Goal: Task Accomplishment & Management: Use online tool/utility

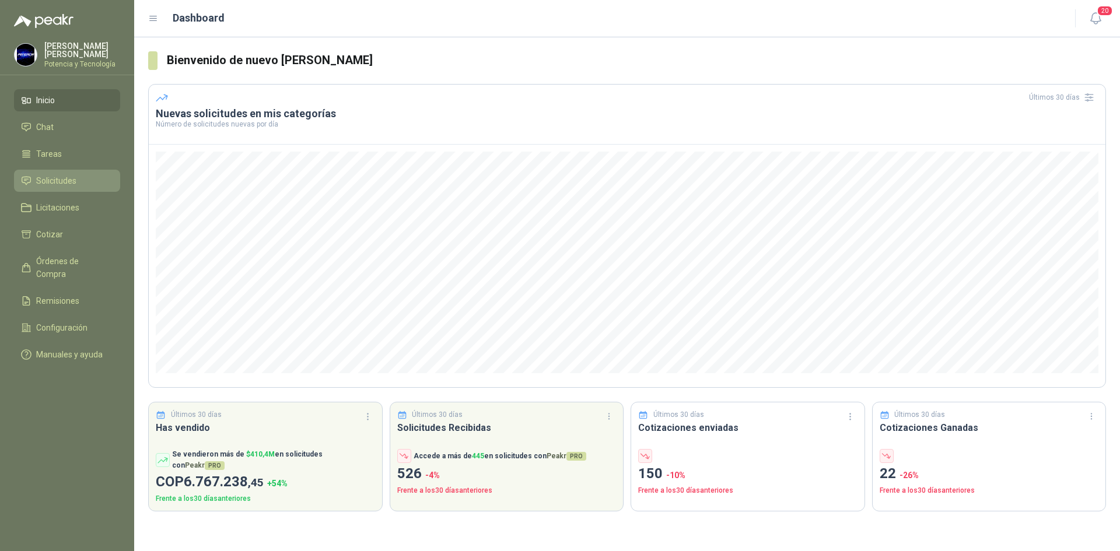
click at [73, 184] on span "Solicitudes" at bounding box center [56, 180] width 40 height 13
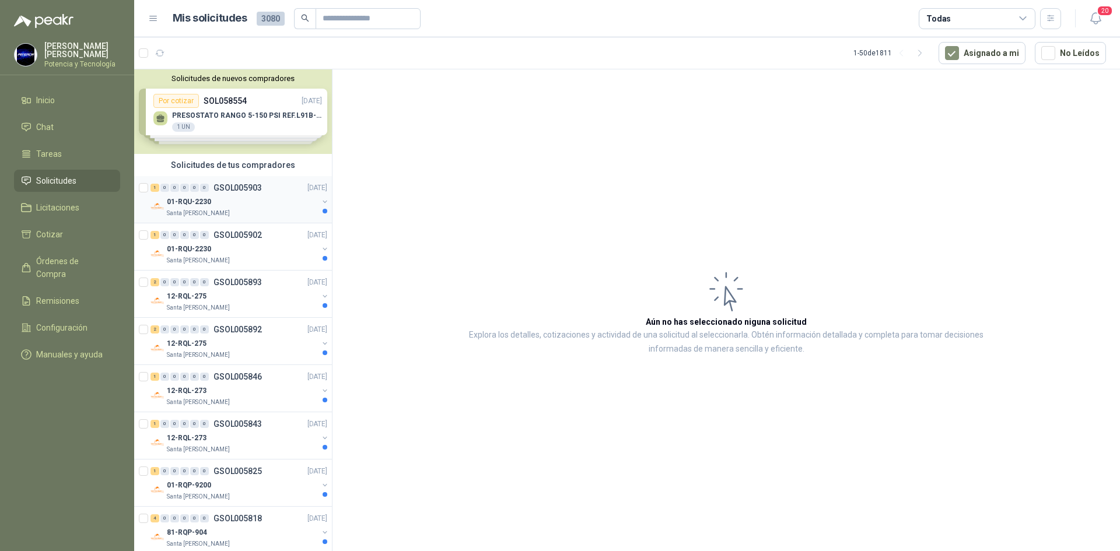
click at [244, 210] on div "Santa [PERSON_NAME]" at bounding box center [242, 213] width 151 height 9
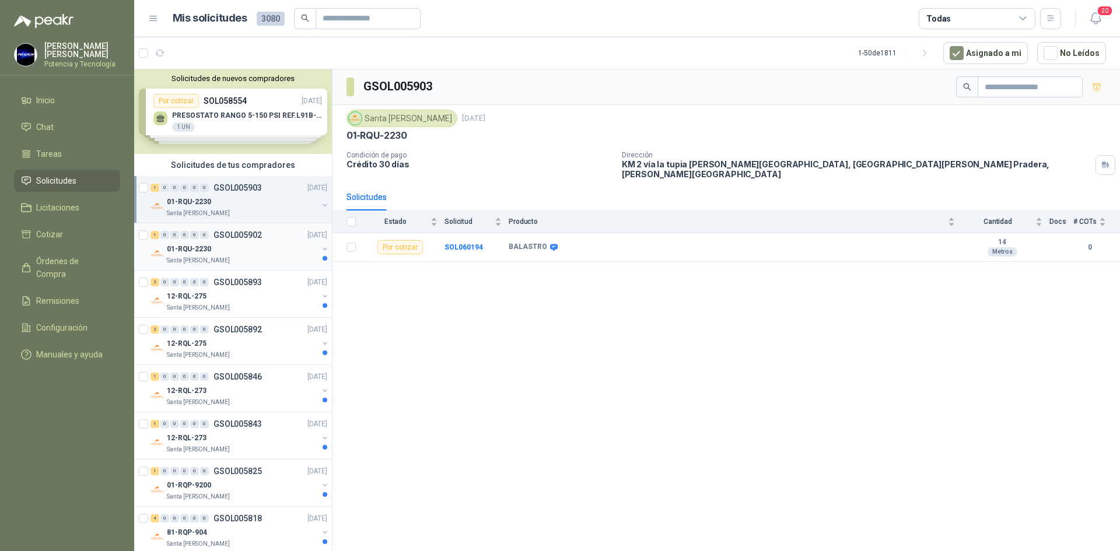
click at [253, 247] on div "01-RQU-2230" at bounding box center [242, 249] width 151 height 14
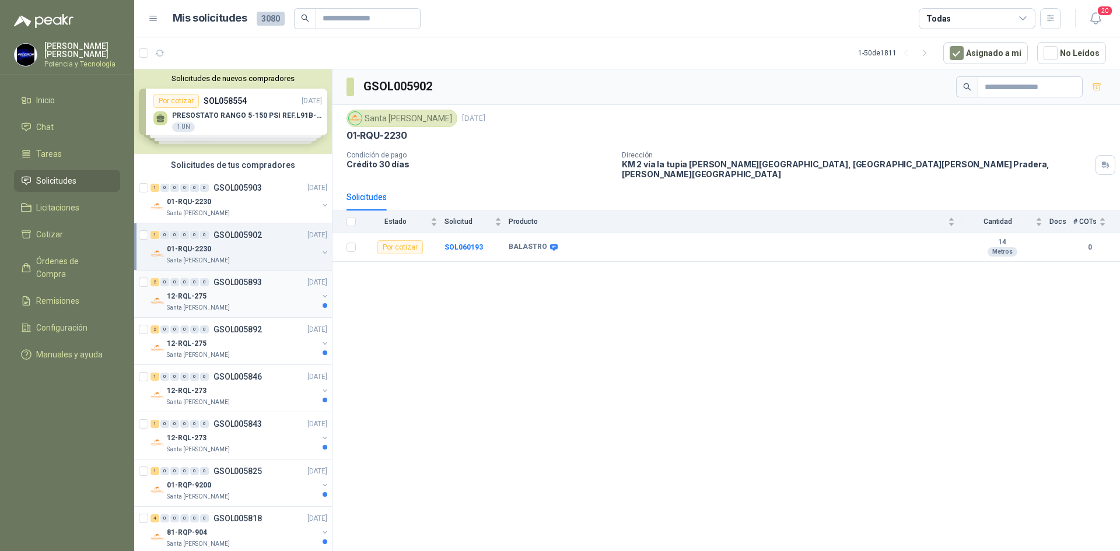
click at [264, 279] on div "2 0 0 0 0 0 GSOL005893 06/10/25" at bounding box center [240, 282] width 179 height 14
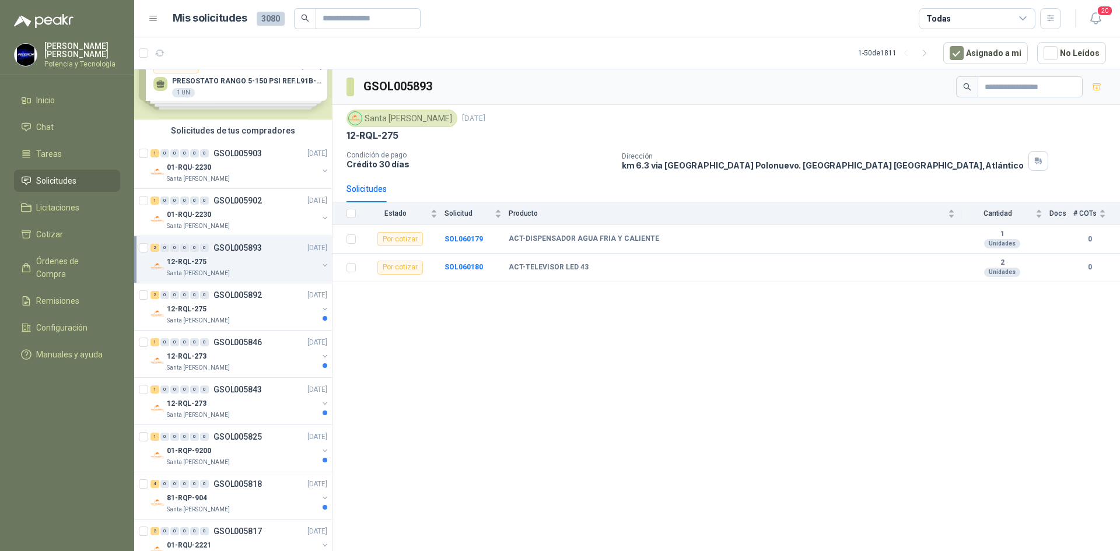
scroll to position [58, 0]
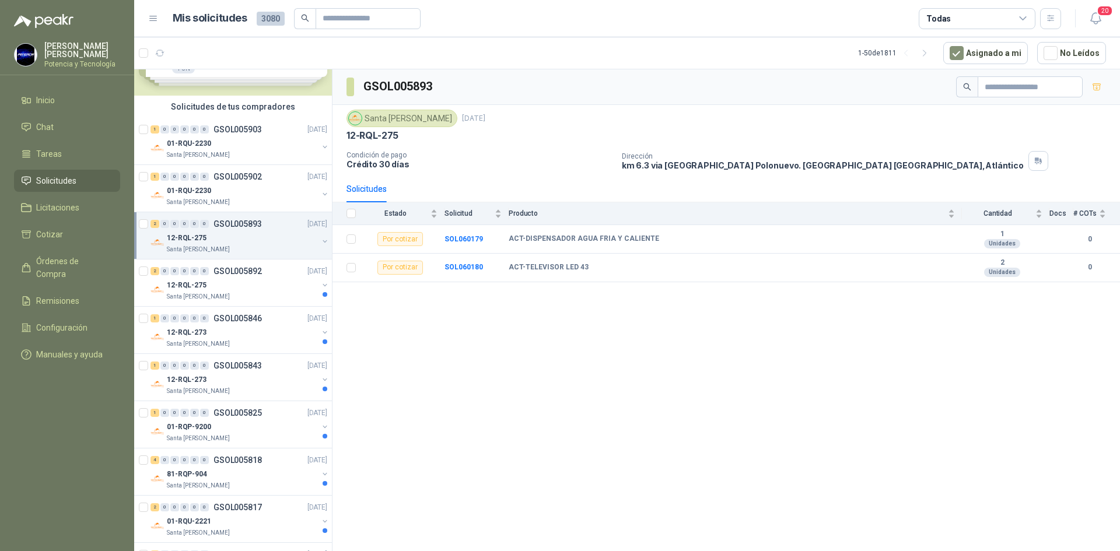
click at [264, 279] on div "12-RQL-275" at bounding box center [242, 285] width 151 height 14
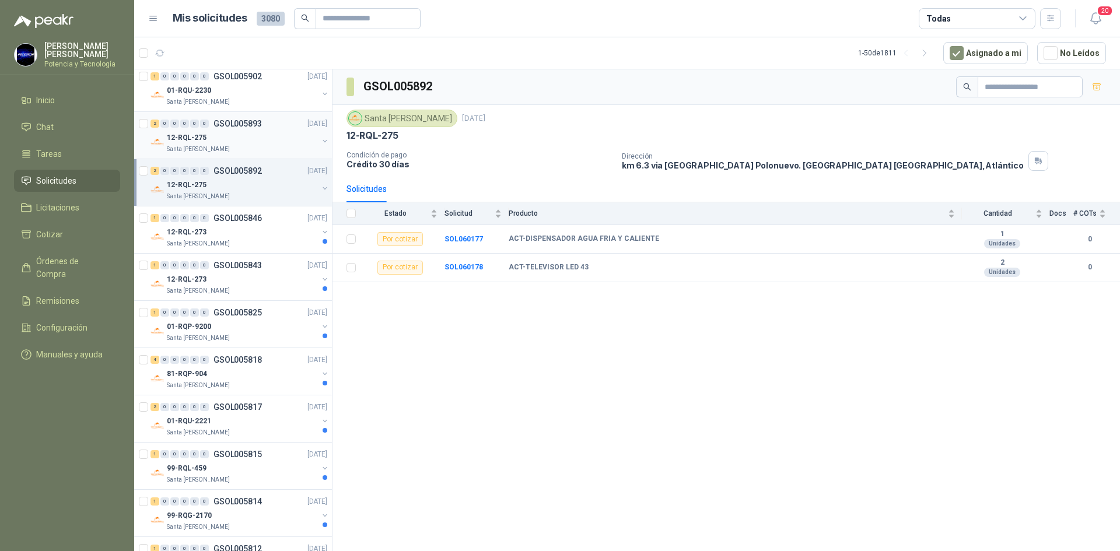
scroll to position [175, 0]
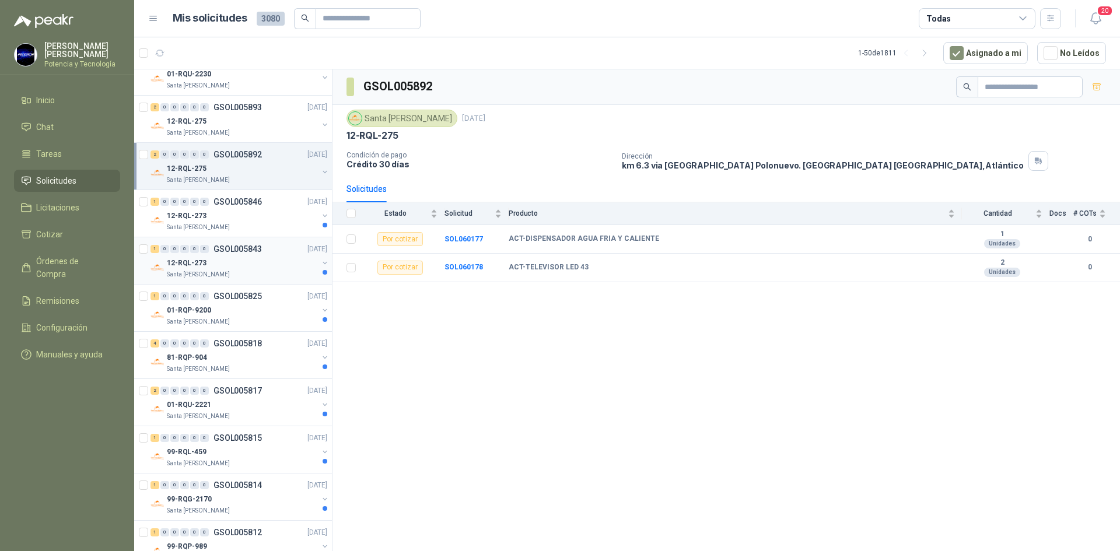
click at [263, 279] on div "1 0 0 0 0 0 GSOL005843 06/10/25 12-RQL-273 Santa Anita Napoles" at bounding box center [233, 260] width 198 height 47
click at [274, 266] on div "12-RQL-273" at bounding box center [242, 263] width 151 height 14
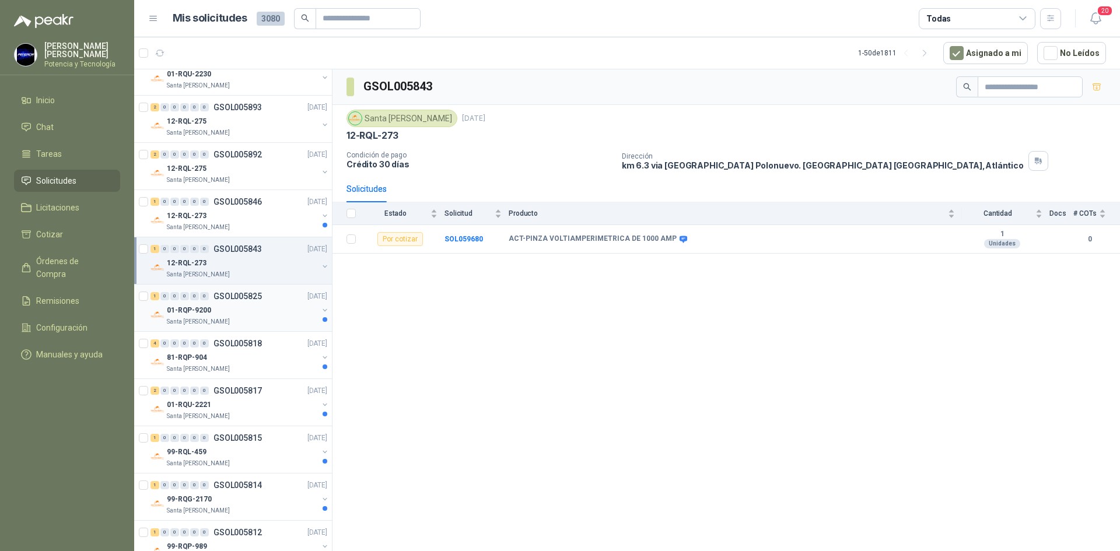
click at [268, 305] on div "01-RQP-9200" at bounding box center [242, 310] width 151 height 14
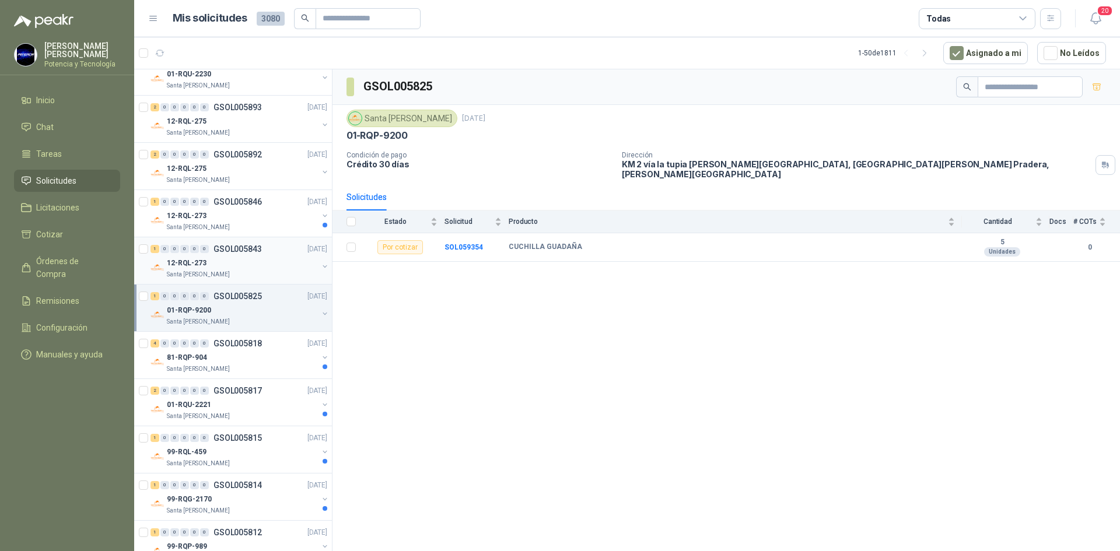
click at [258, 269] on div "12-RQL-273" at bounding box center [242, 263] width 151 height 14
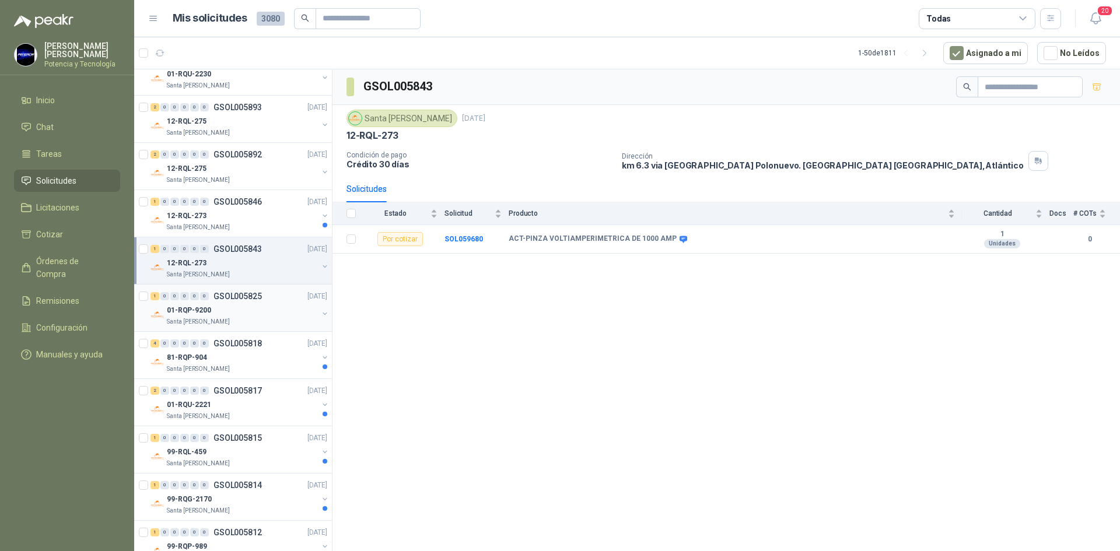
click at [260, 309] on div "01-RQP-9200" at bounding box center [242, 310] width 151 height 14
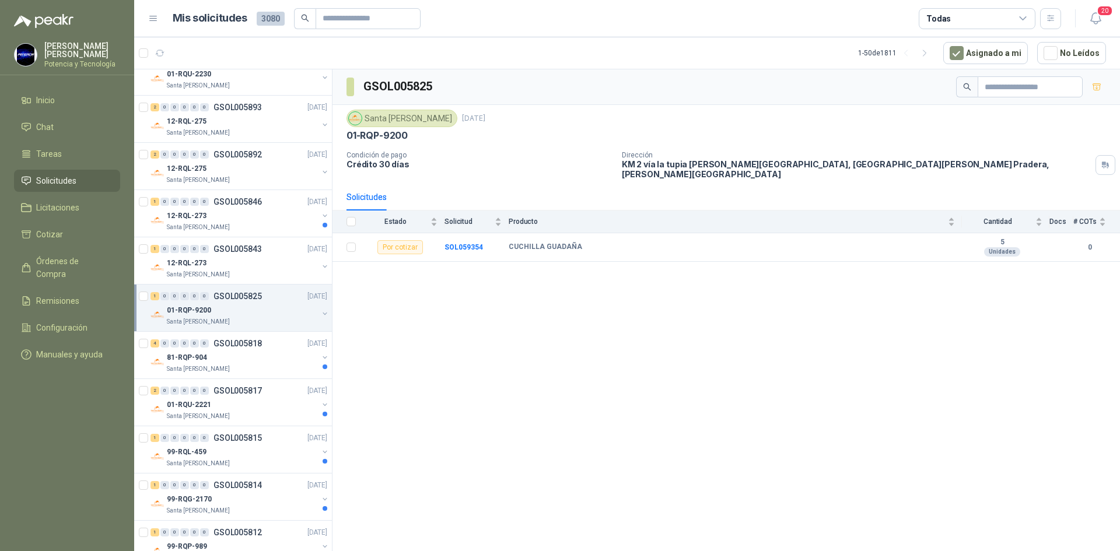
scroll to position [233, 0]
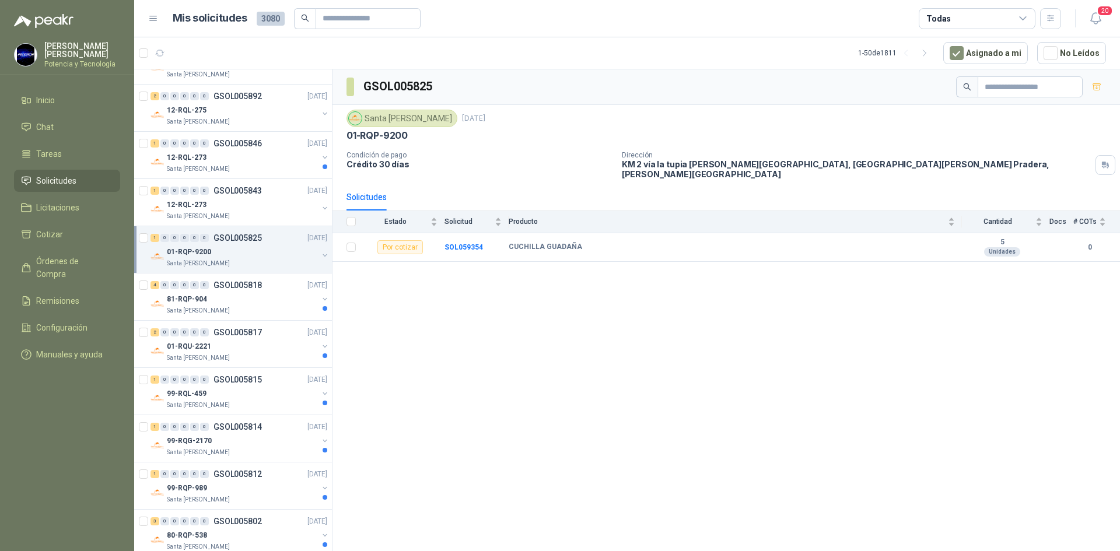
click at [260, 309] on div "Santa [PERSON_NAME]" at bounding box center [242, 310] width 151 height 9
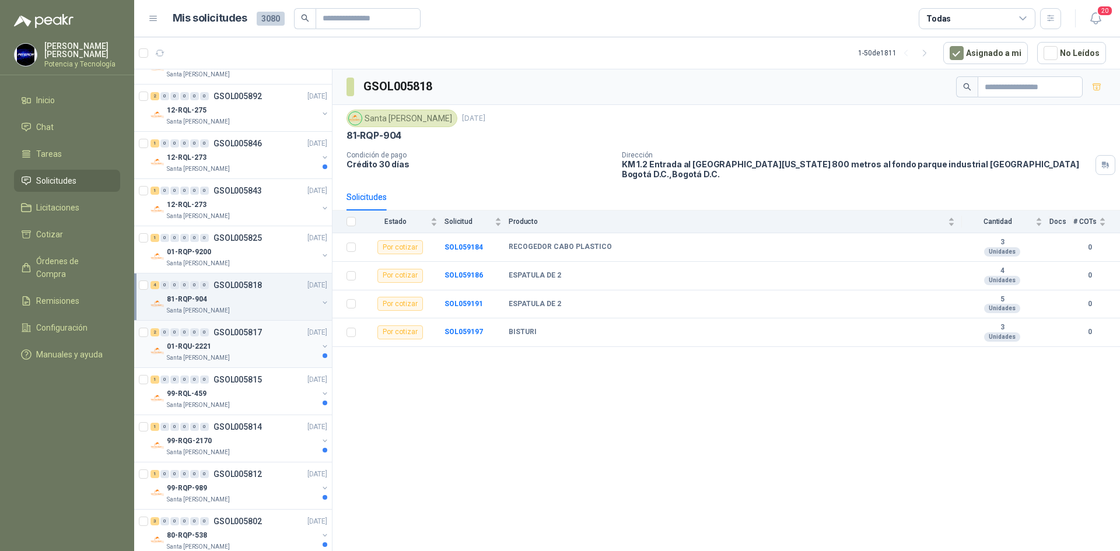
click at [258, 345] on div "01-RQU-2221" at bounding box center [242, 347] width 151 height 14
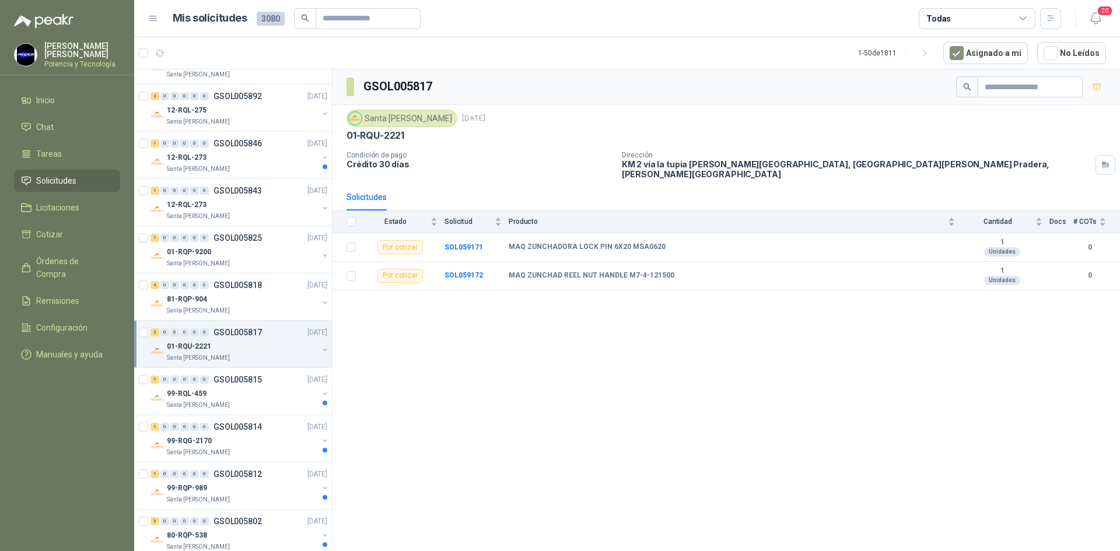
scroll to position [292, 0]
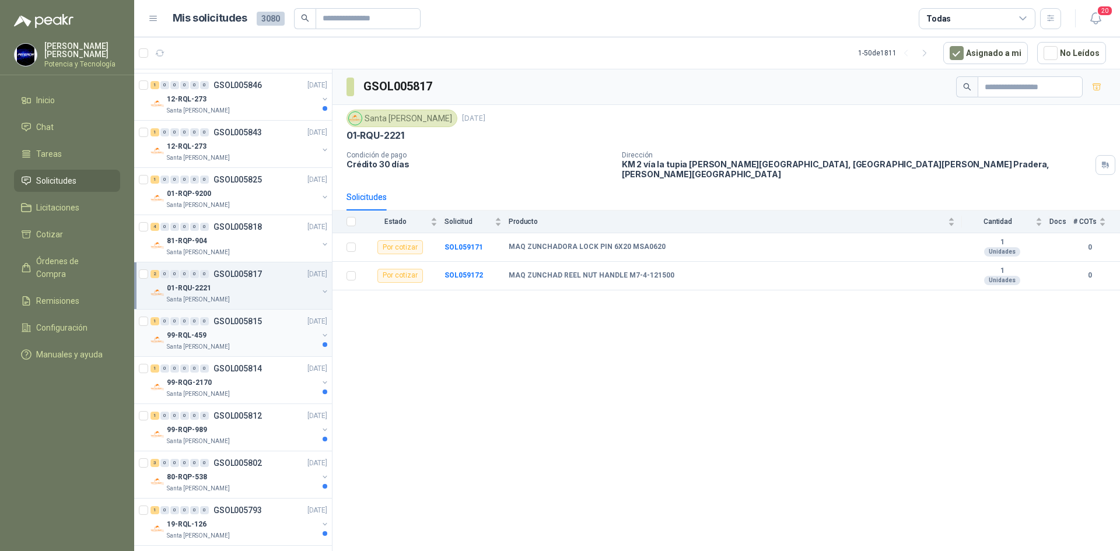
click at [274, 324] on div "1 0 0 0 0 0 GSOL005815 06/10/25" at bounding box center [240, 321] width 179 height 14
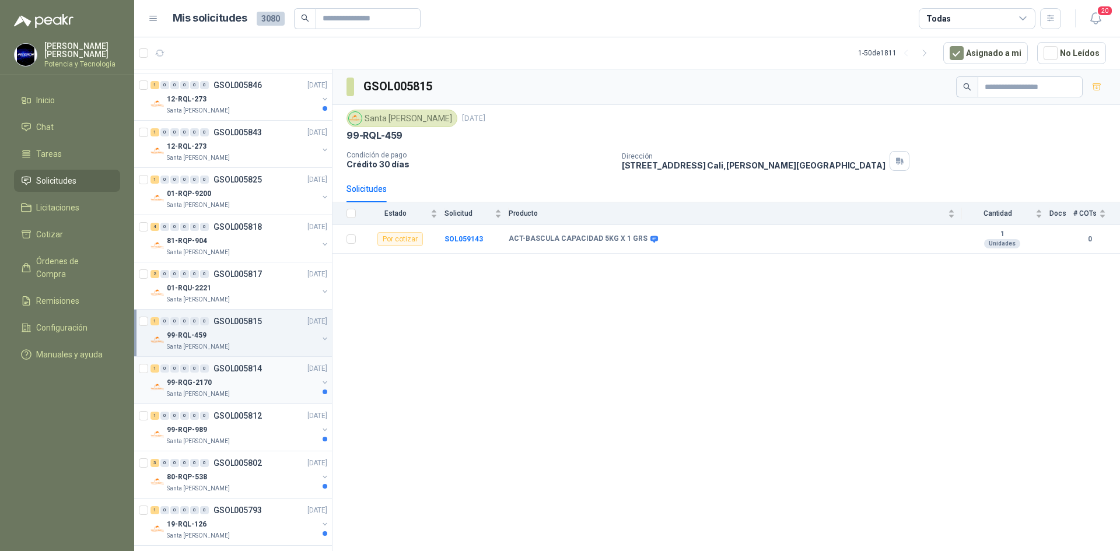
click at [270, 373] on div "1 0 0 0 0 0 GSOL005814 06/10/25" at bounding box center [240, 369] width 179 height 14
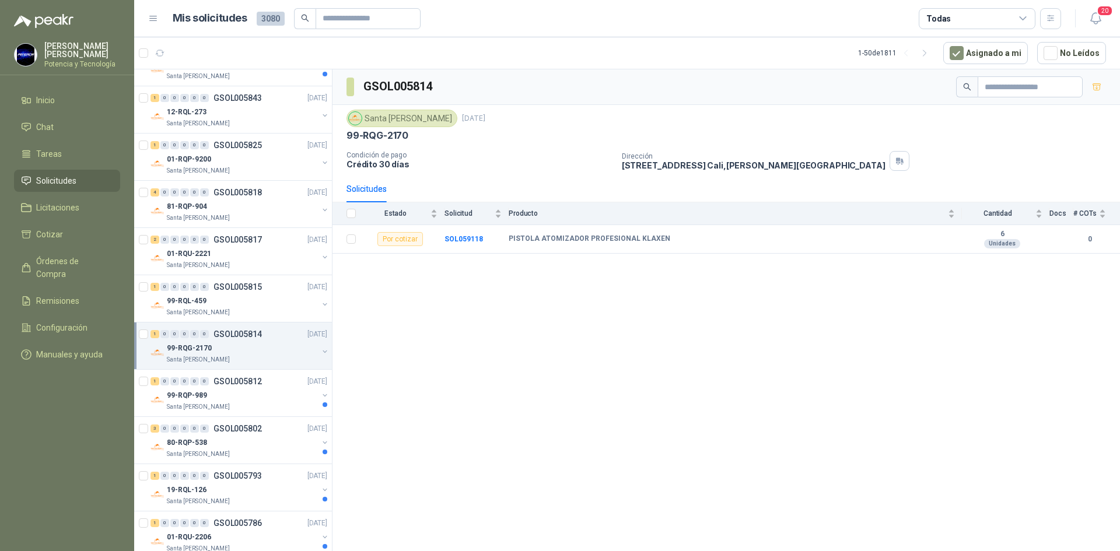
scroll to position [350, 0]
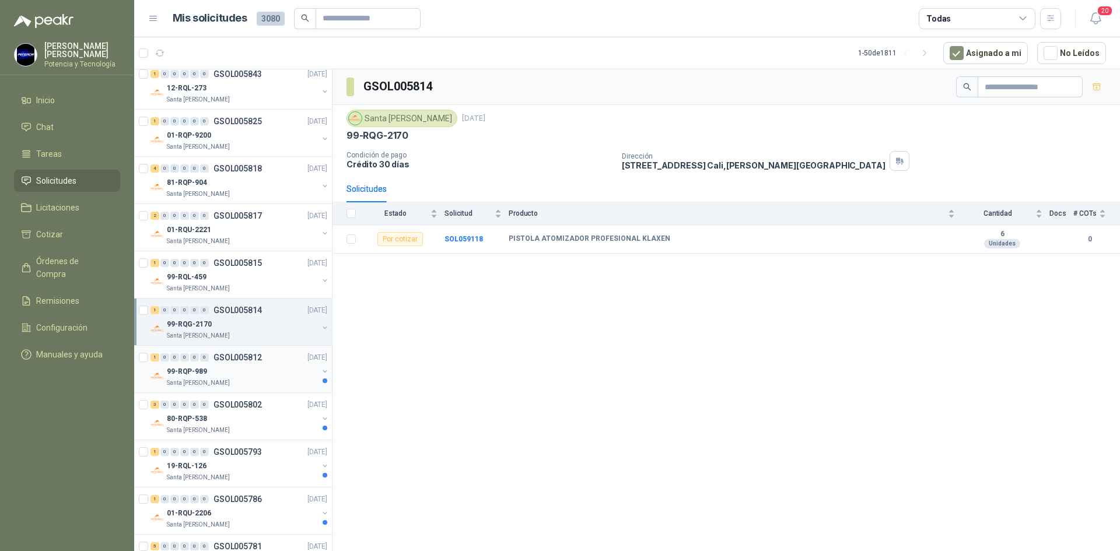
click at [265, 372] on div "99-RQP-989" at bounding box center [242, 372] width 151 height 14
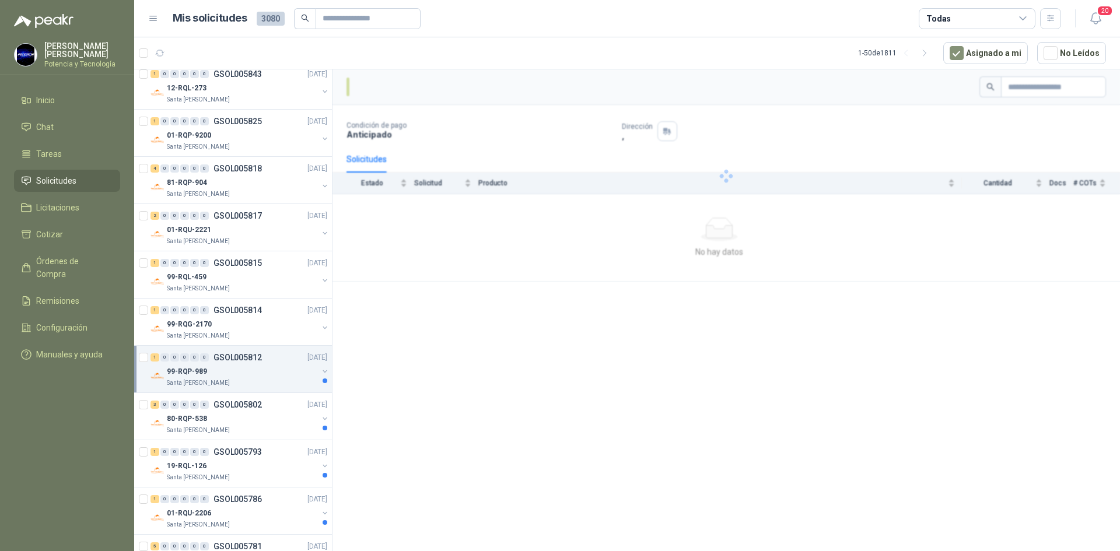
scroll to position [408, 0]
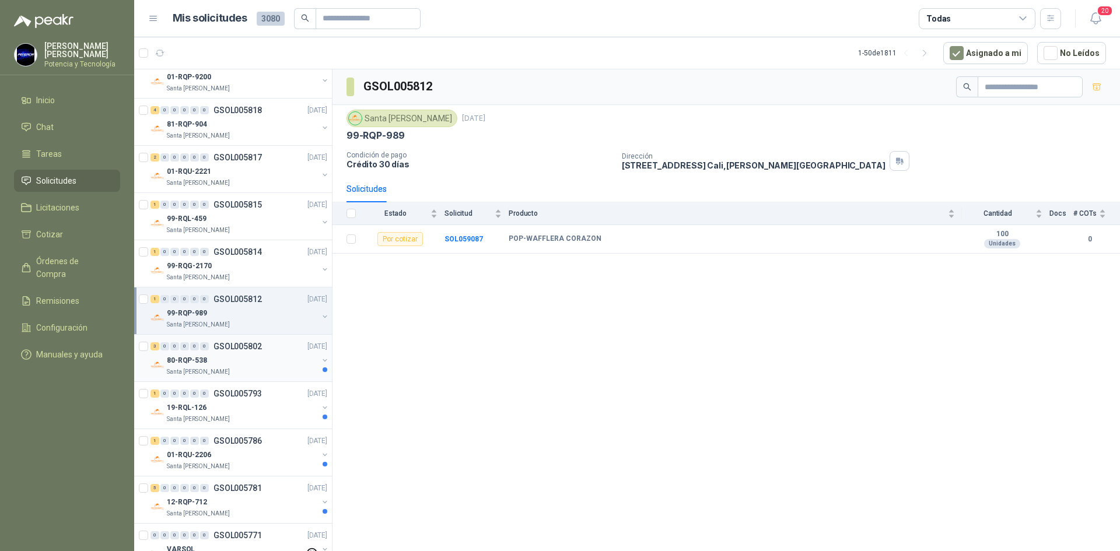
click at [258, 366] on div "80-RQP-538" at bounding box center [242, 361] width 151 height 14
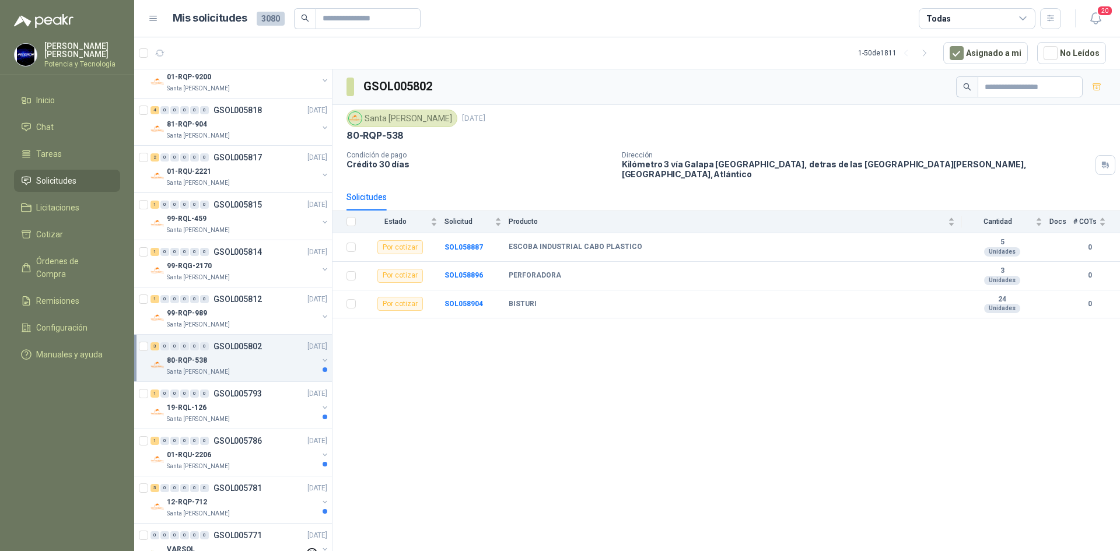
scroll to position [467, 0]
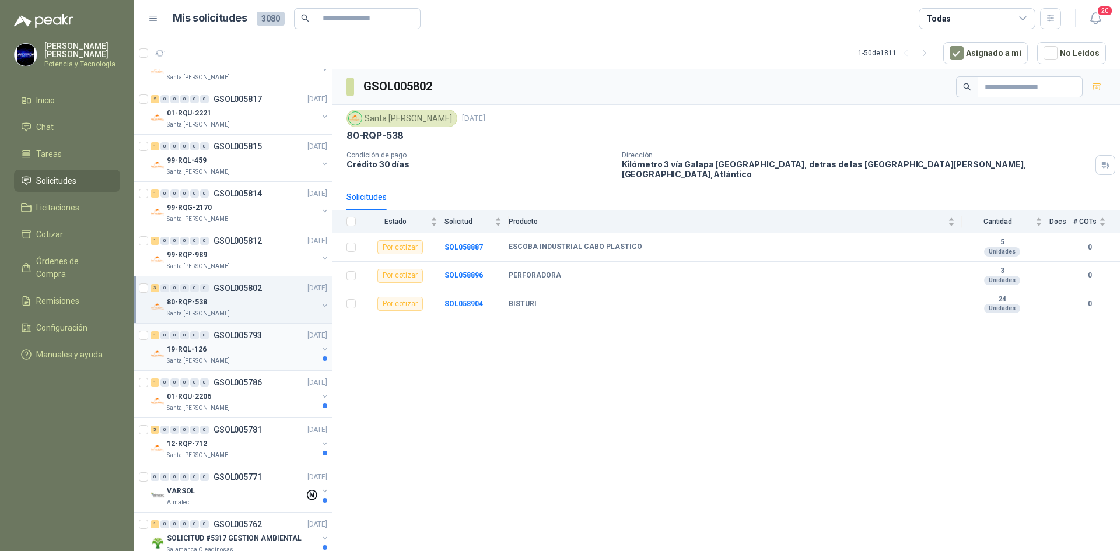
click at [247, 350] on div "19-RQL-126" at bounding box center [242, 349] width 151 height 14
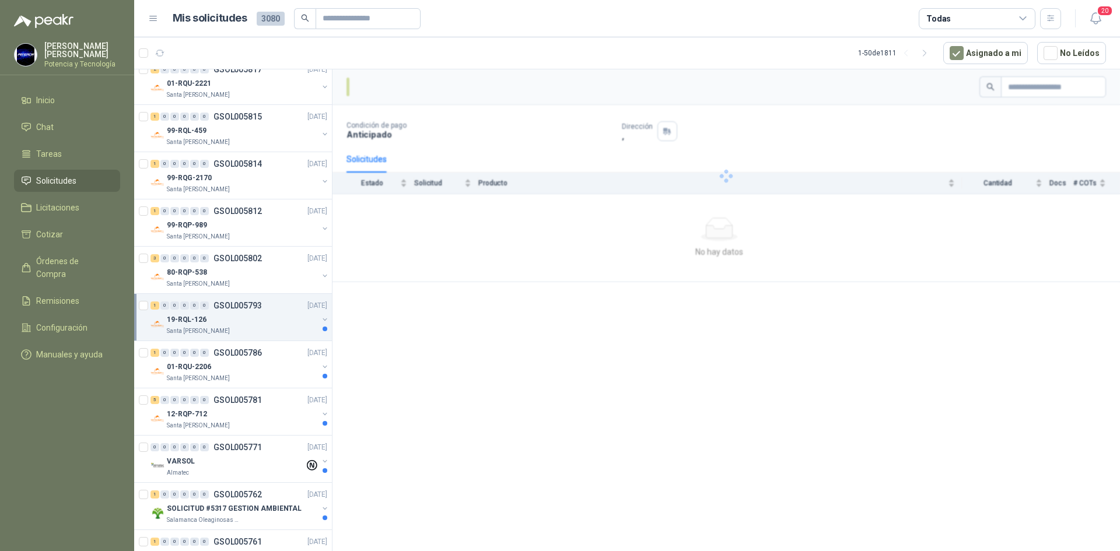
scroll to position [525, 0]
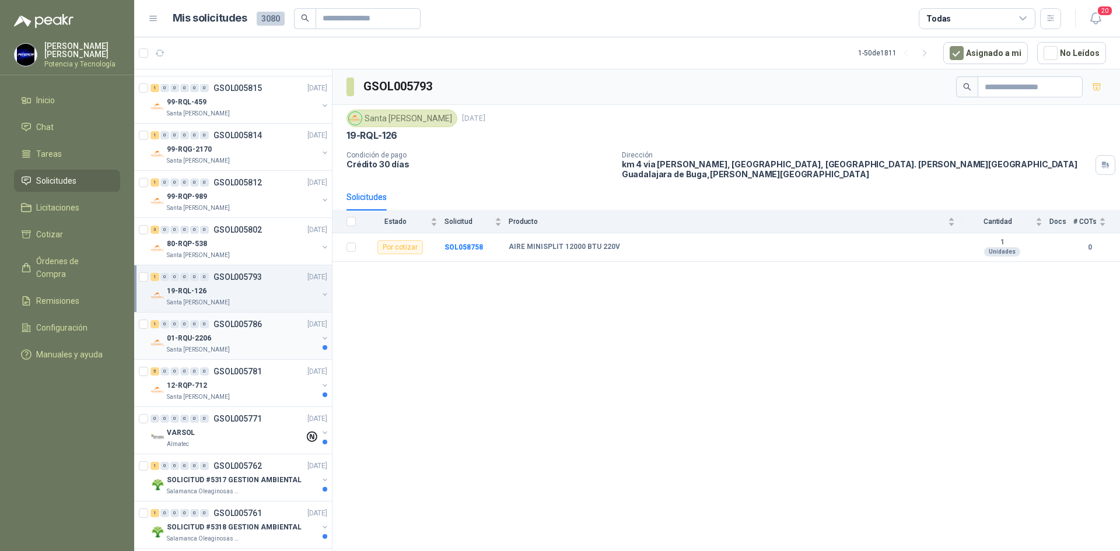
click at [242, 345] on div "01-RQU-2206" at bounding box center [242, 338] width 151 height 14
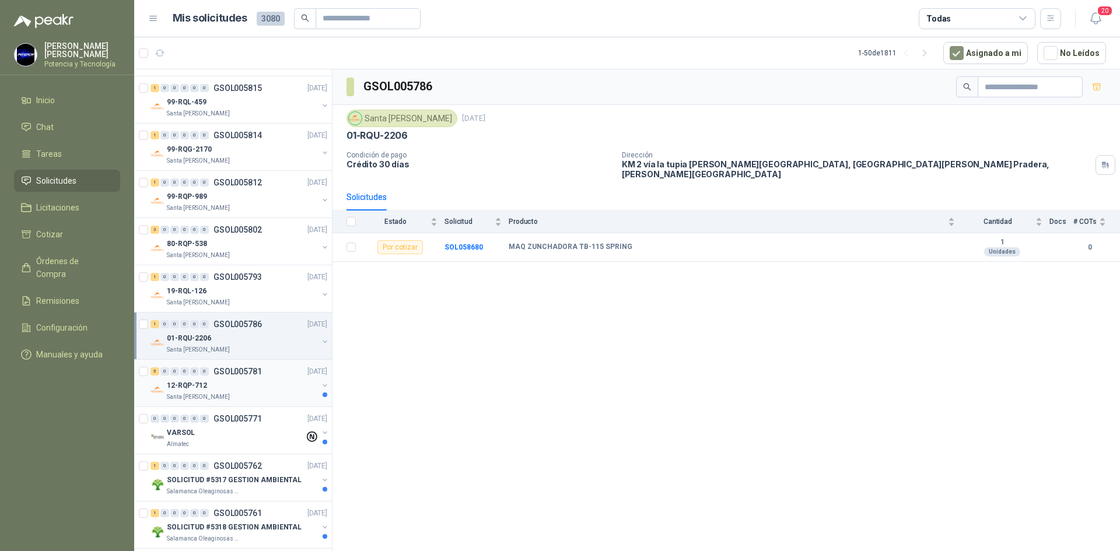
click at [251, 373] on p "GSOL005781" at bounding box center [238, 372] width 48 height 8
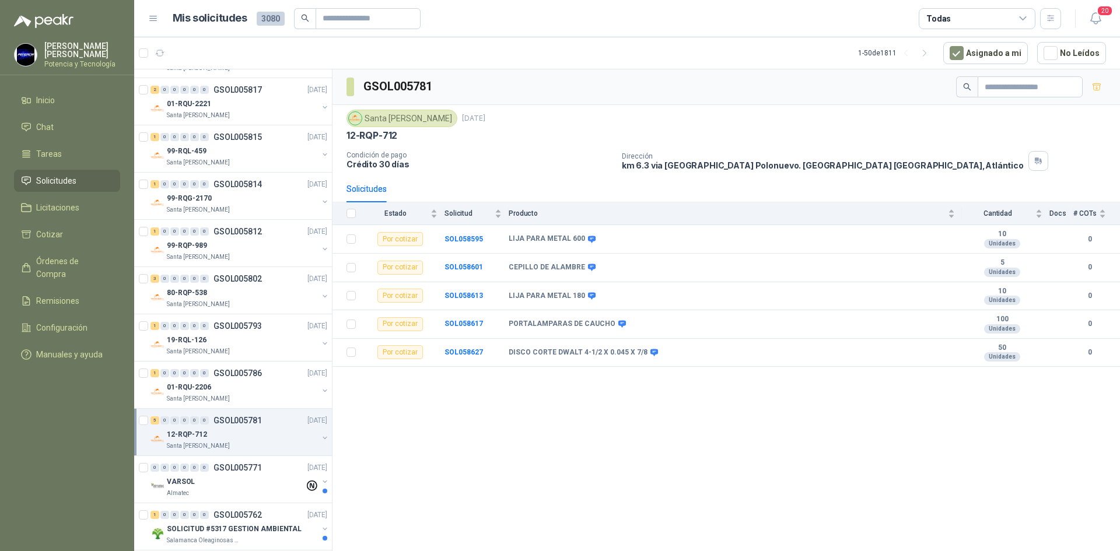
scroll to position [467, 0]
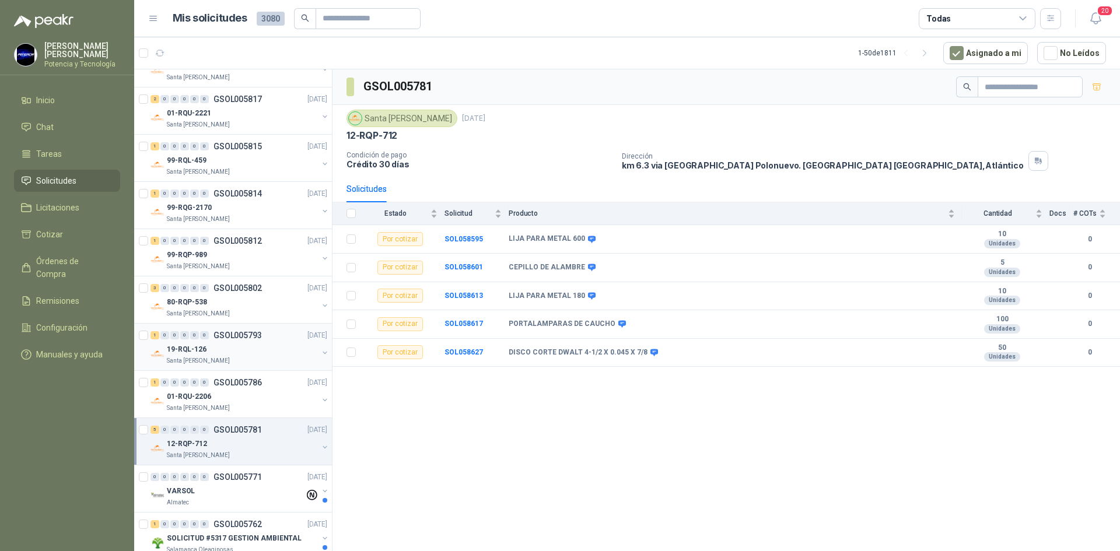
click at [243, 358] on div "Santa [PERSON_NAME]" at bounding box center [242, 360] width 151 height 9
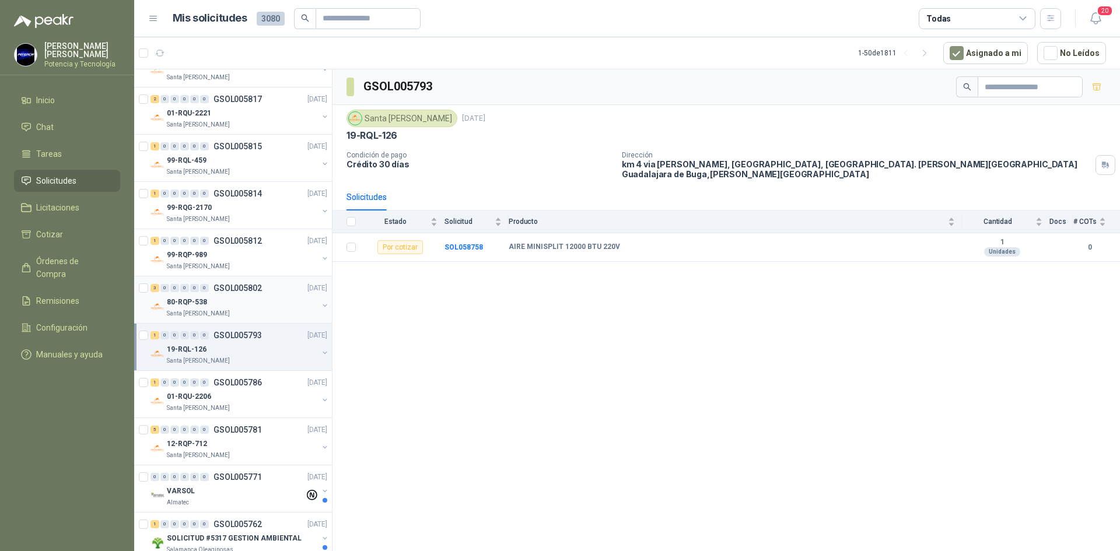
click at [219, 308] on div "80-RQP-538" at bounding box center [242, 302] width 151 height 14
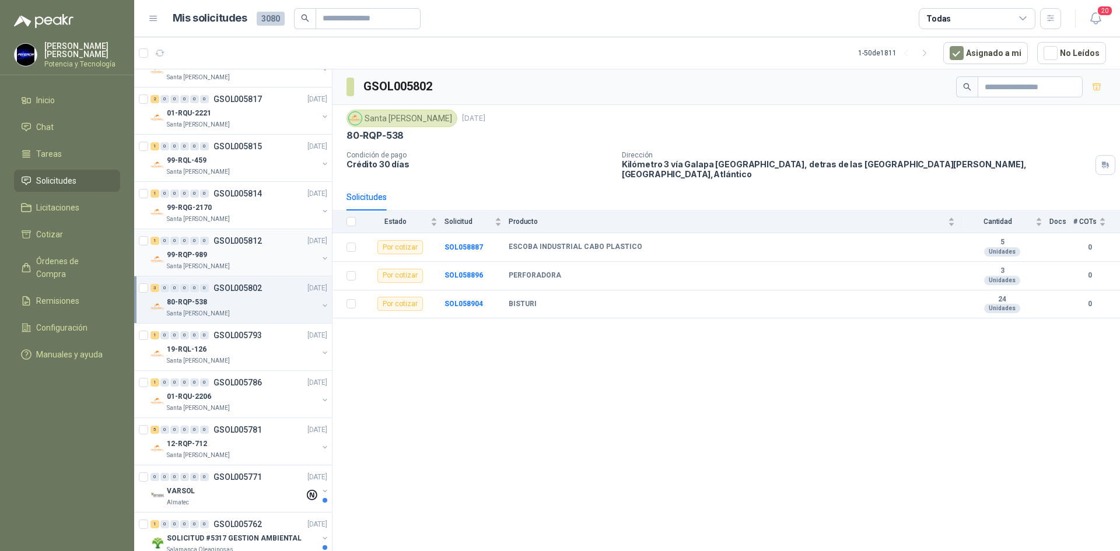
click at [215, 252] on div "99-RQP-989" at bounding box center [242, 255] width 151 height 14
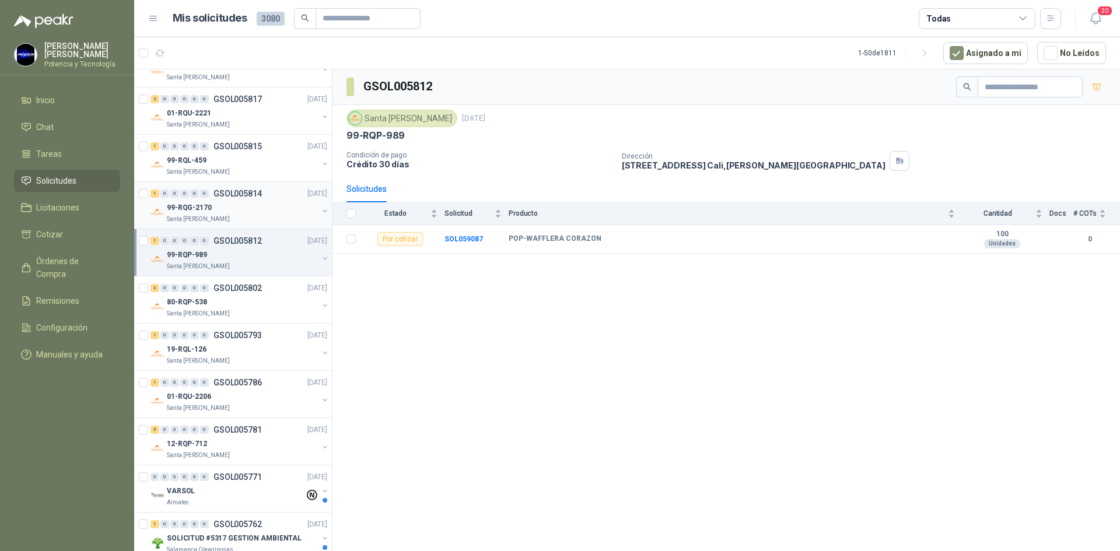
click at [218, 206] on div "99-RQG-2170" at bounding box center [242, 208] width 151 height 14
click at [228, 169] on div "Santa [PERSON_NAME]" at bounding box center [242, 171] width 151 height 9
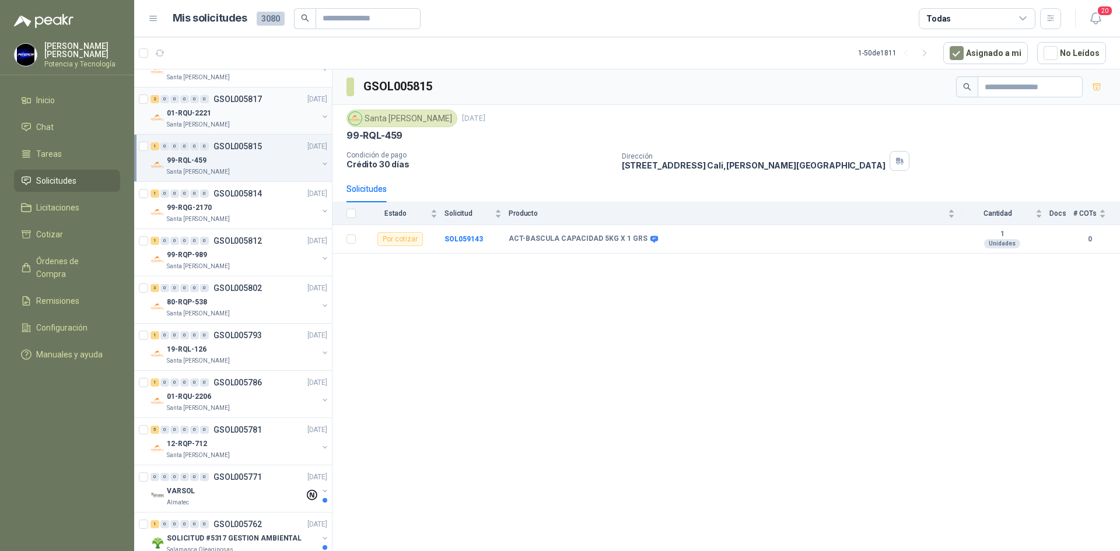
click at [226, 121] on div "Santa [PERSON_NAME]" at bounding box center [242, 124] width 151 height 9
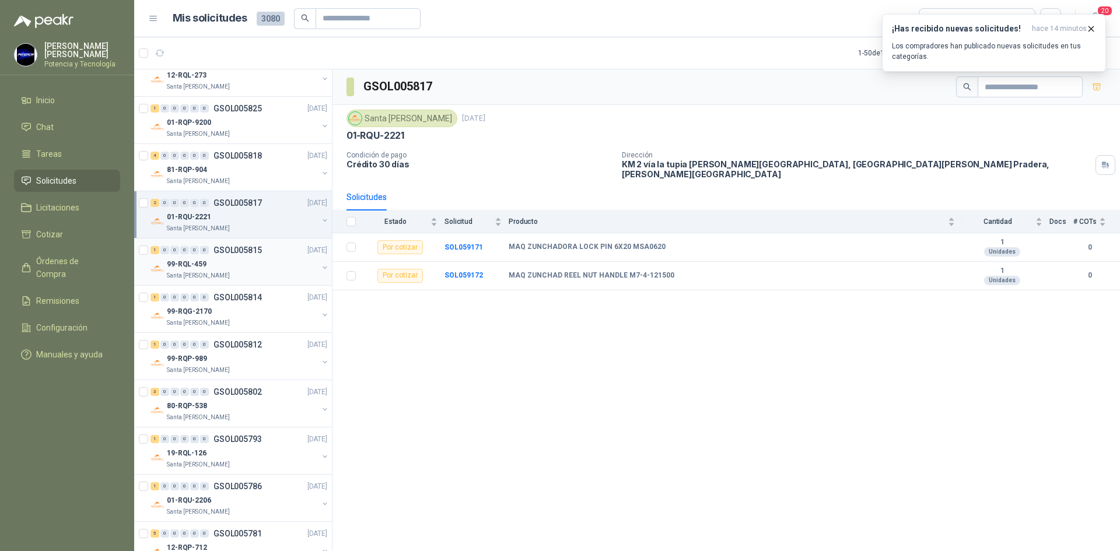
scroll to position [350, 0]
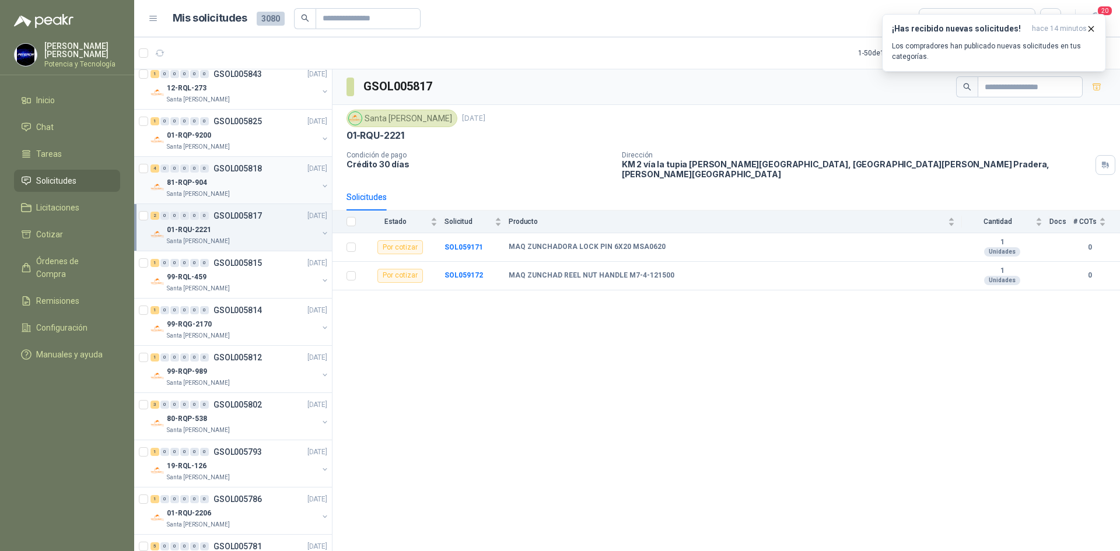
click at [232, 191] on div "Santa [PERSON_NAME]" at bounding box center [242, 194] width 151 height 9
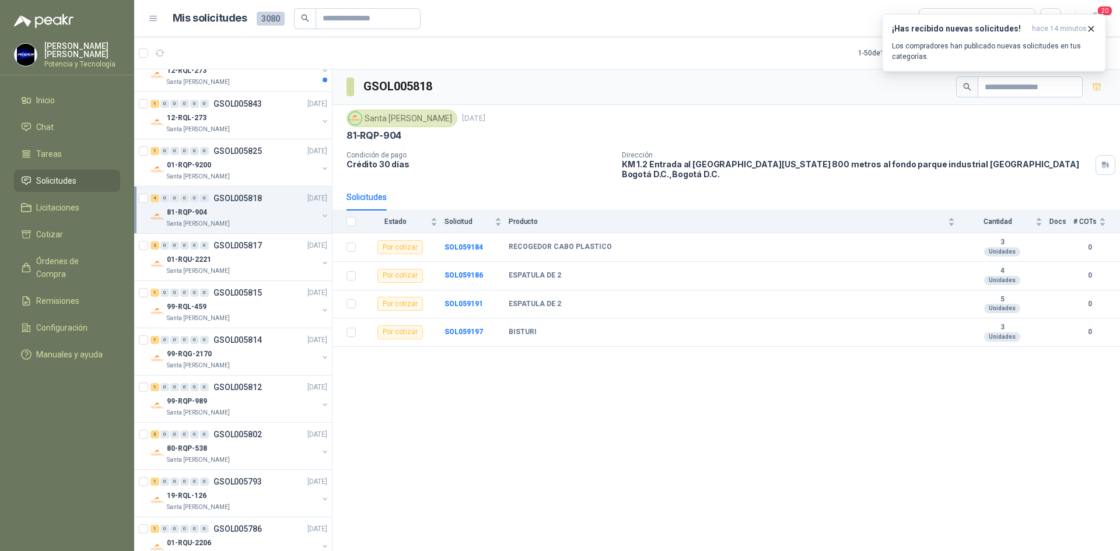
scroll to position [292, 0]
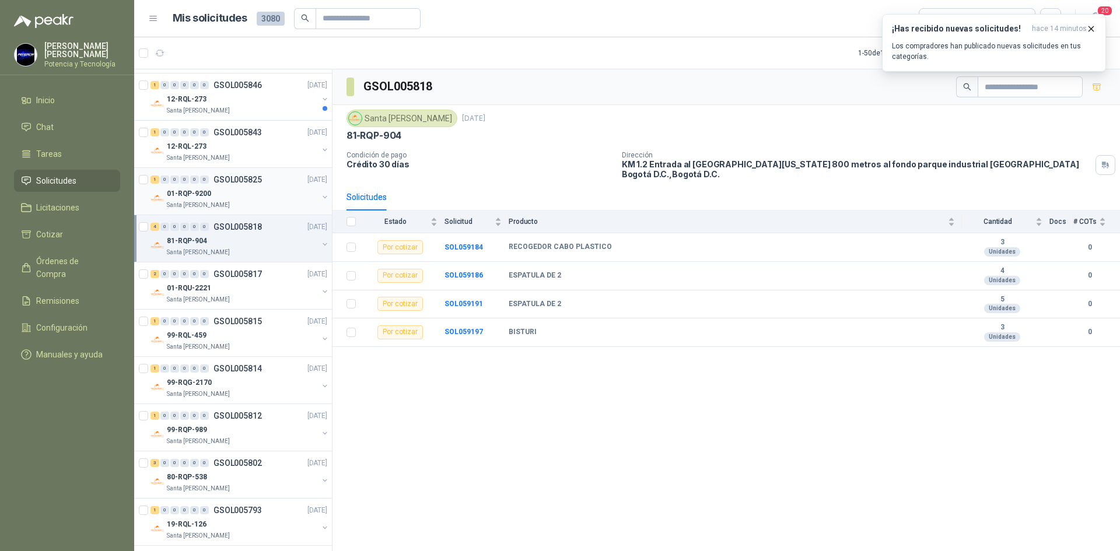
click at [232, 191] on div "01-RQP-9200" at bounding box center [242, 194] width 151 height 14
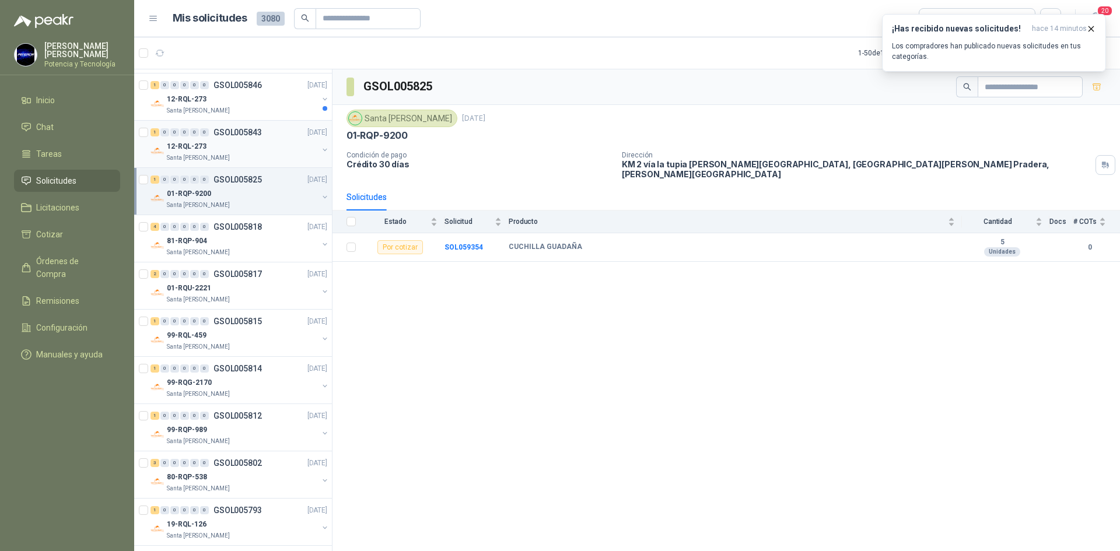
click at [230, 160] on div "Santa [PERSON_NAME]" at bounding box center [242, 157] width 151 height 9
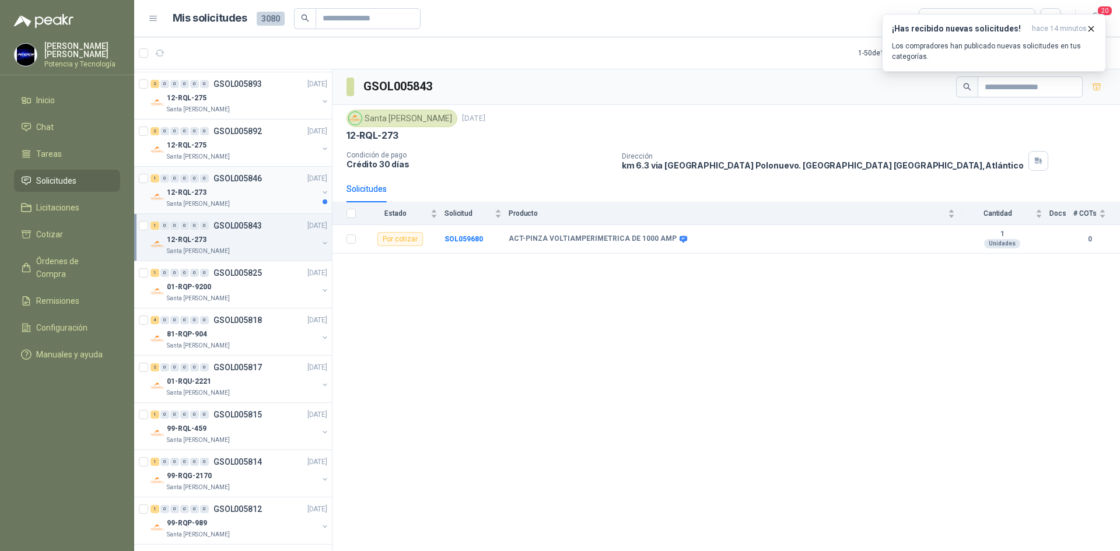
scroll to position [175, 0]
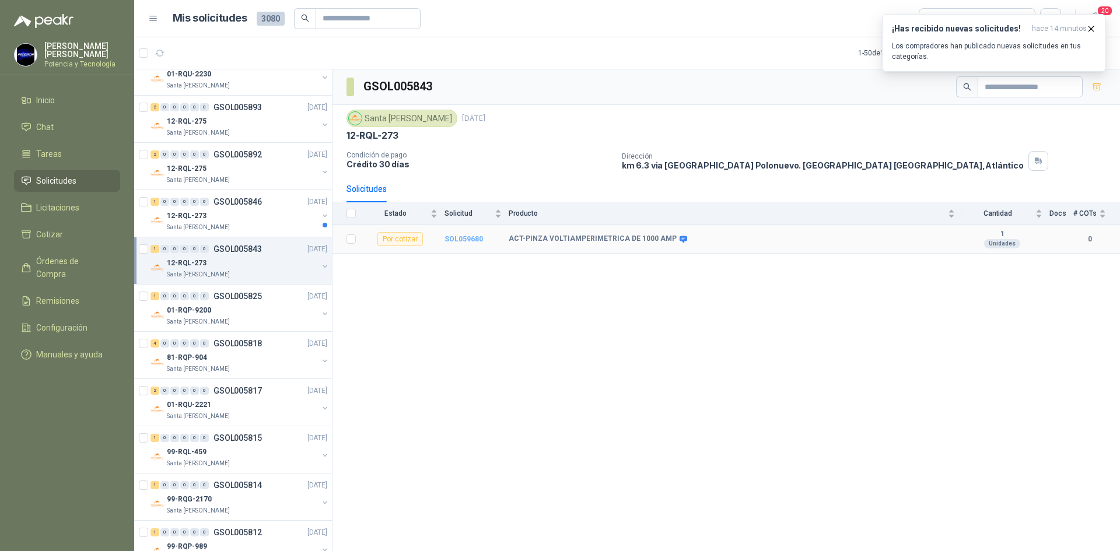
click at [454, 241] on b "SOL059680" at bounding box center [464, 239] width 39 height 8
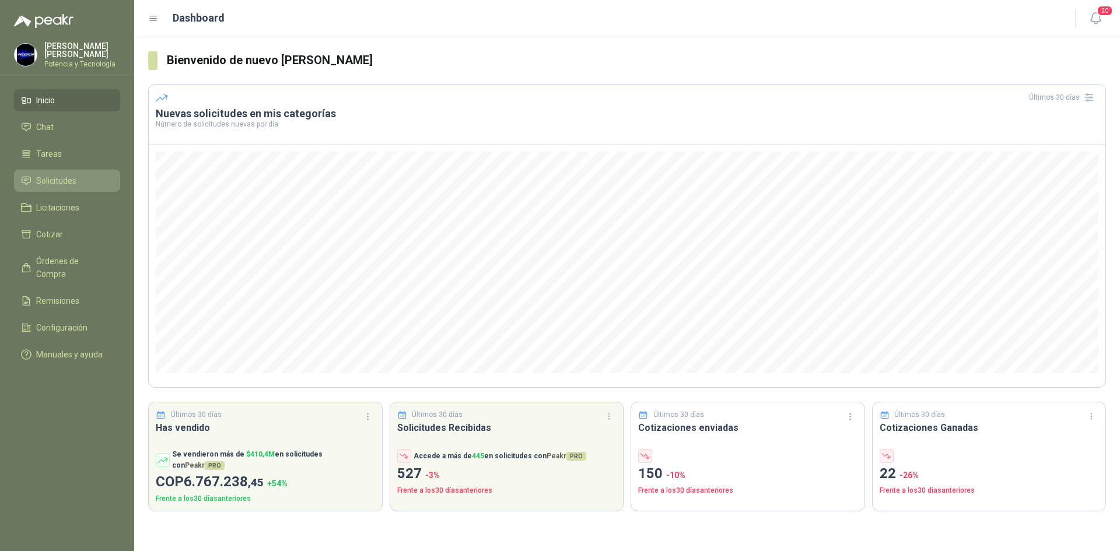
click at [82, 177] on li "Solicitudes" at bounding box center [67, 180] width 92 height 13
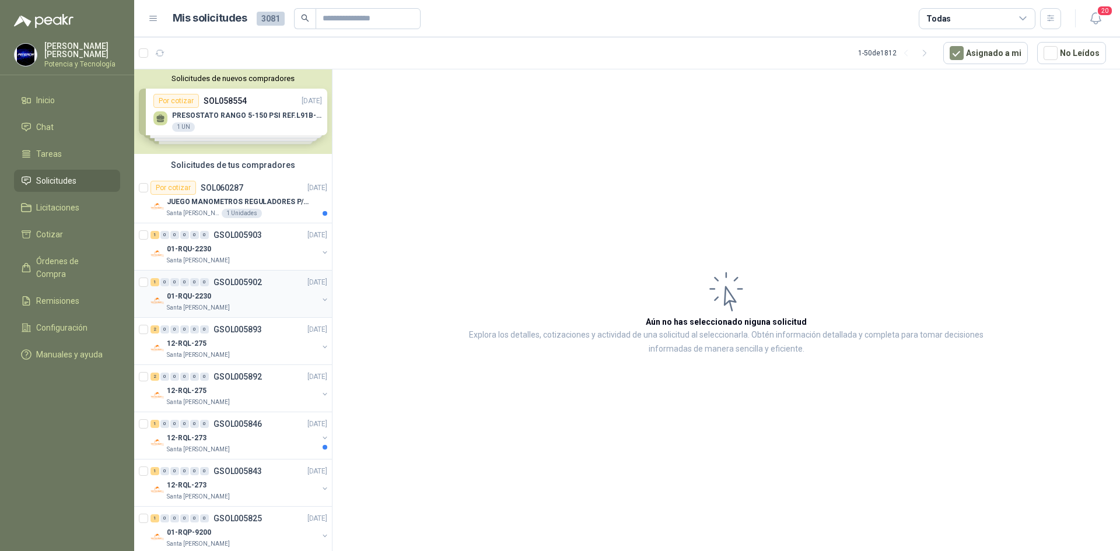
click at [238, 287] on div "1 0 0 0 0 0 GSOL005902 [DATE]" at bounding box center [240, 282] width 179 height 14
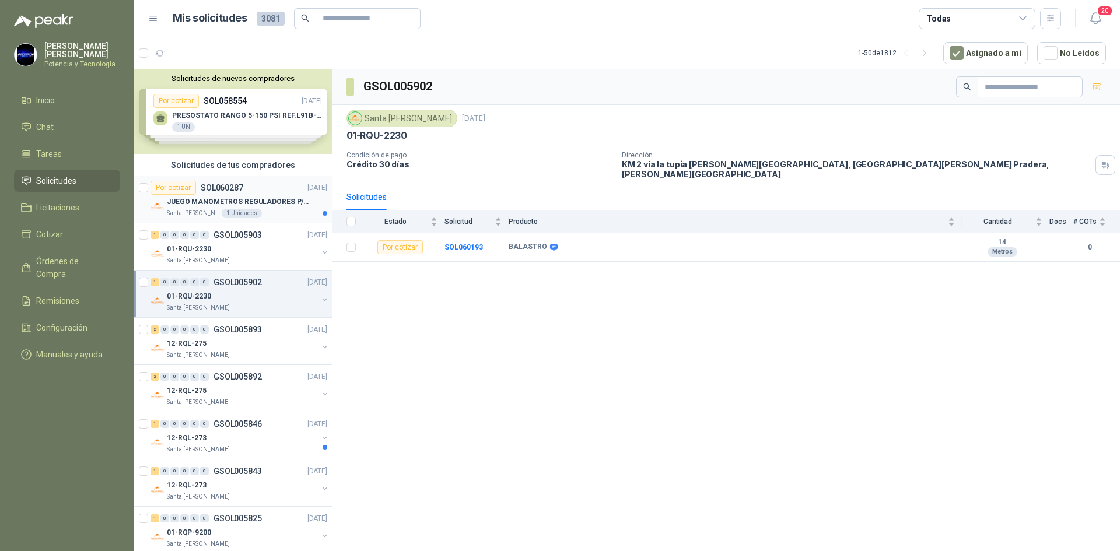
click at [251, 195] on div "JUEGO MANOMETROS REGULADORES P/OXIGENO" at bounding box center [247, 202] width 160 height 14
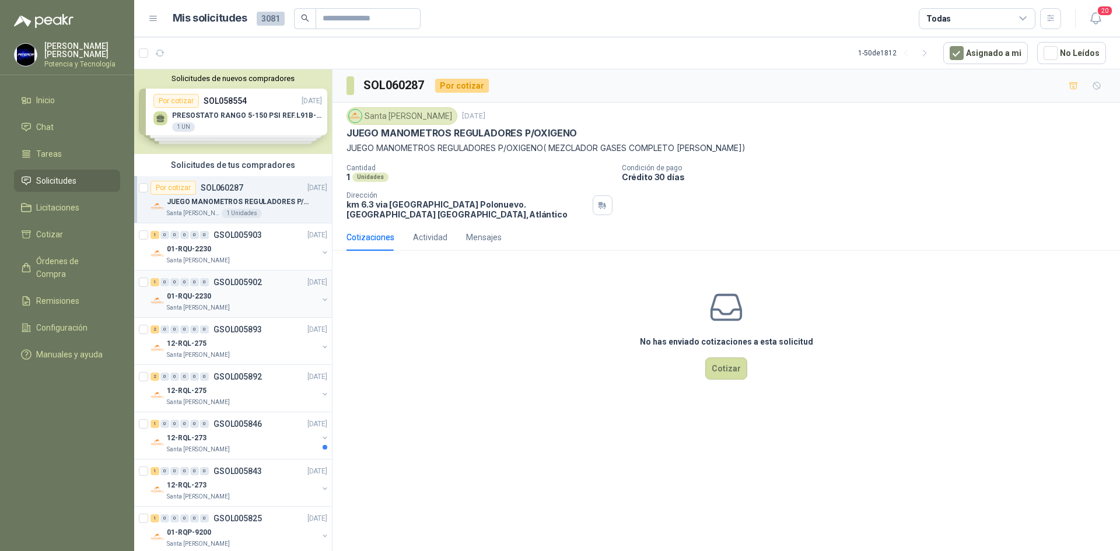
click at [257, 309] on div "Santa [PERSON_NAME]" at bounding box center [242, 307] width 151 height 9
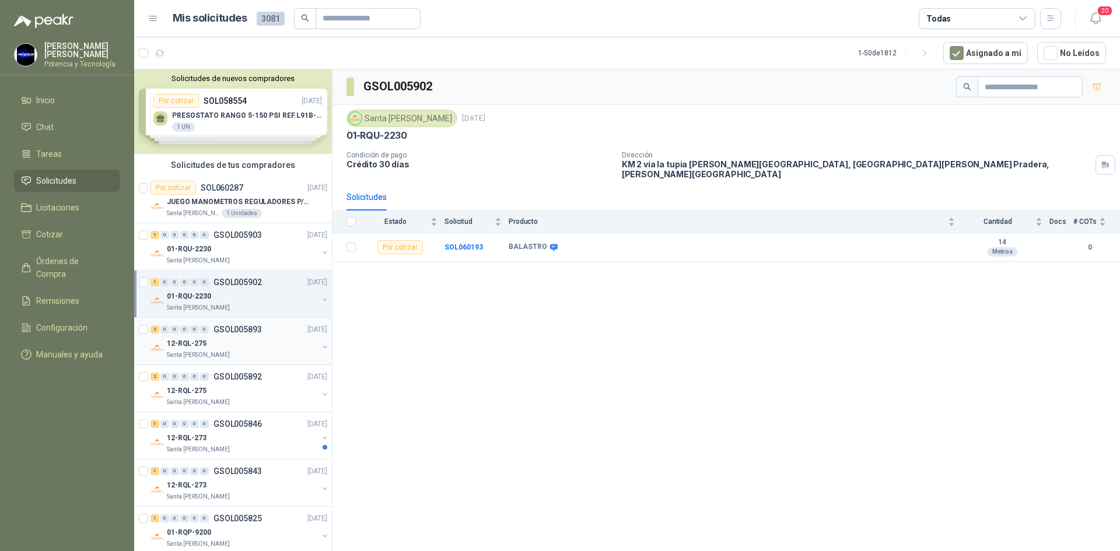
click at [256, 345] on div "12-RQL-275" at bounding box center [242, 344] width 151 height 14
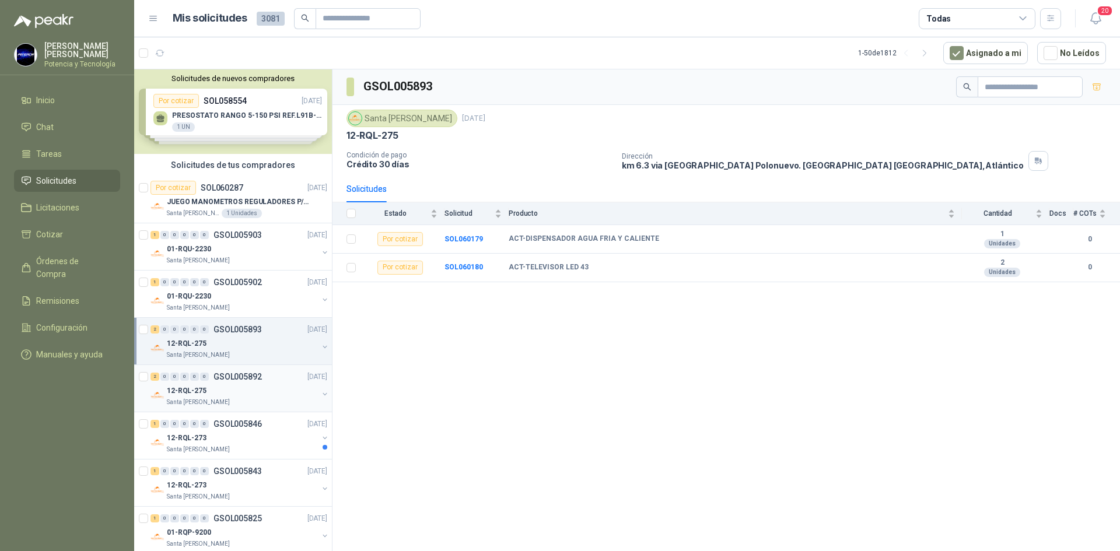
click at [262, 387] on div "12-RQL-275" at bounding box center [242, 391] width 151 height 14
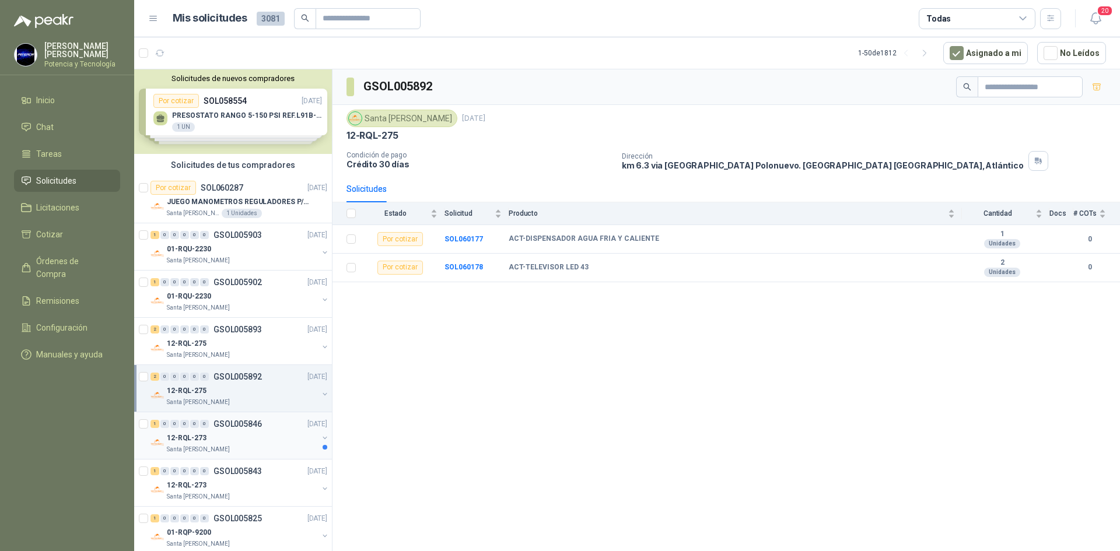
click at [262, 422] on div "1 0 0 0 0 0 GSOL005846 [DATE]" at bounding box center [240, 424] width 179 height 14
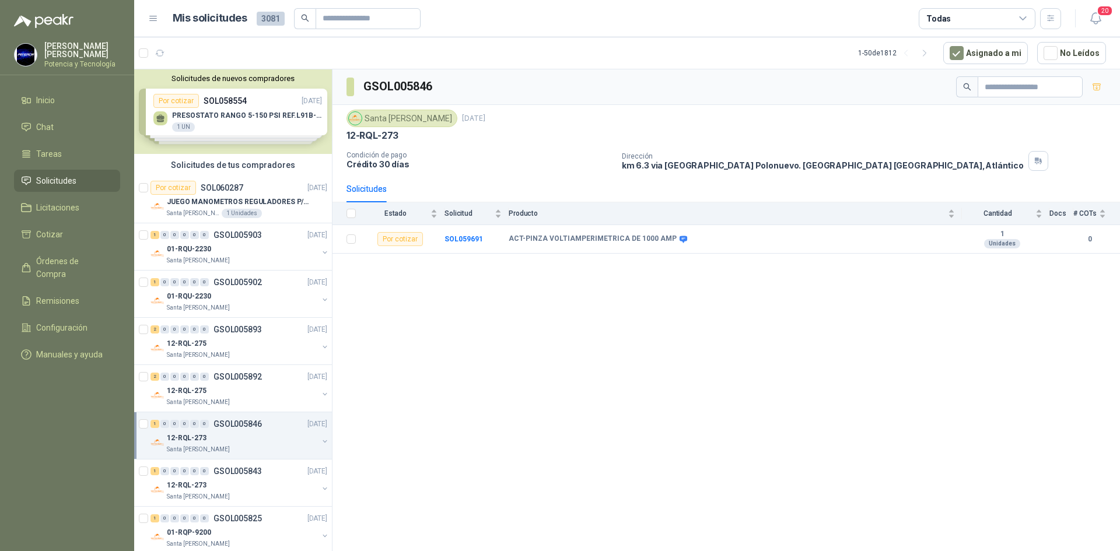
scroll to position [58, 0]
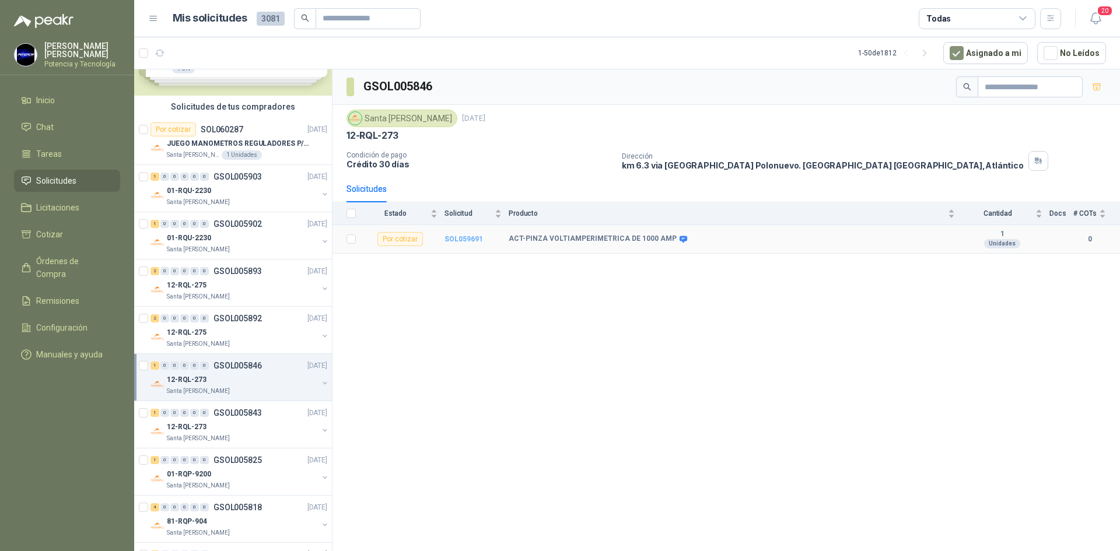
click at [470, 242] on b "SOL059691" at bounding box center [464, 239] width 39 height 8
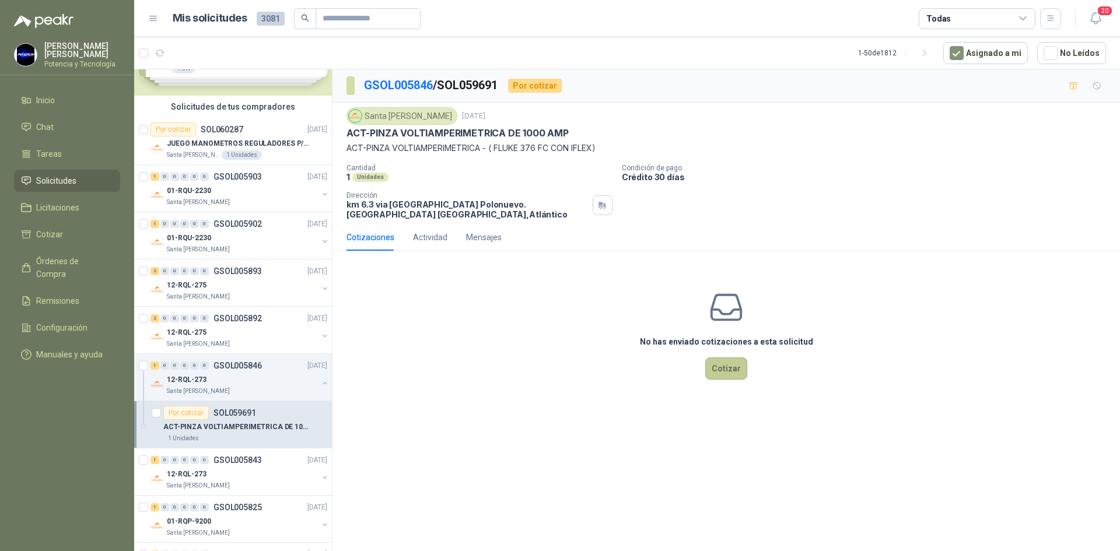
click at [736, 364] on button "Cotizar" at bounding box center [726, 369] width 42 height 22
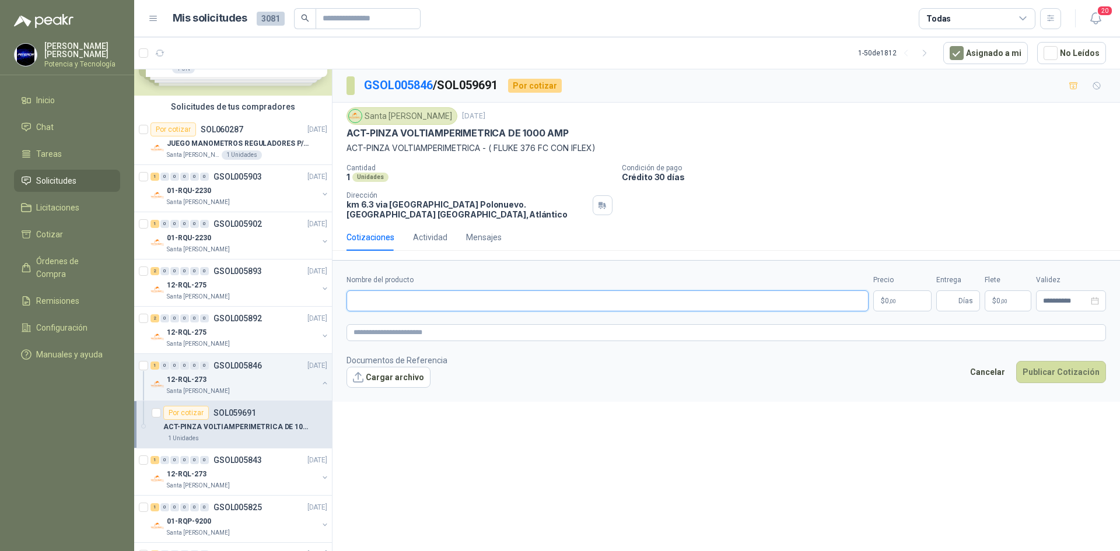
paste input "**********"
click at [584, 301] on input "**********" at bounding box center [608, 301] width 522 height 21
type input "**********"
click at [600, 323] on form "**********" at bounding box center [727, 330] width 788 height 141
drag, startPoint x: 570, startPoint y: 296, endPoint x: 349, endPoint y: 315, distance: 221.3
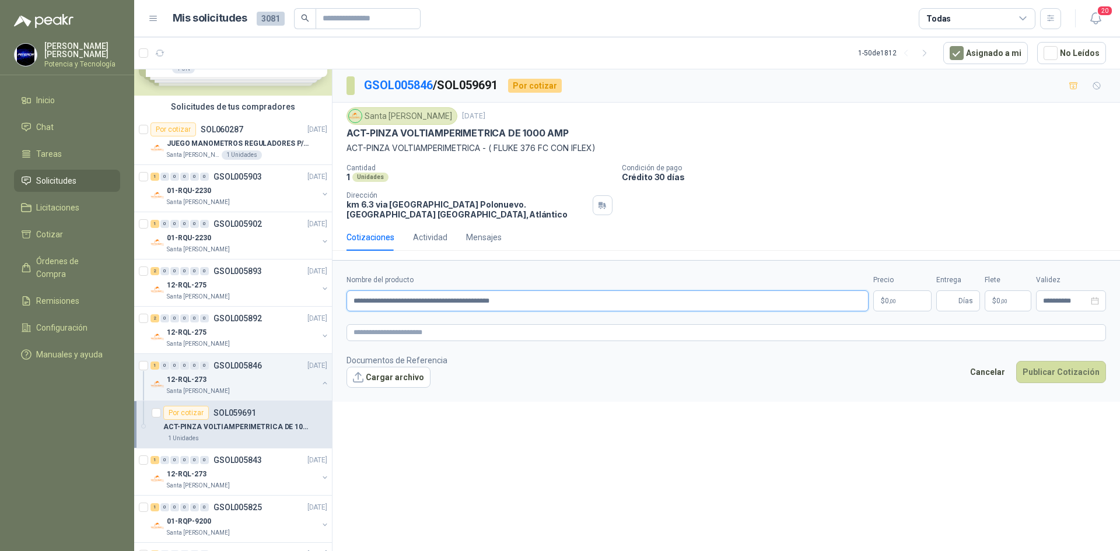
click at [349, 315] on form "**********" at bounding box center [727, 330] width 788 height 141
paste input "**********"
type input "**********"
click at [897, 304] on p "$ 0 ,00" at bounding box center [902, 301] width 58 height 21
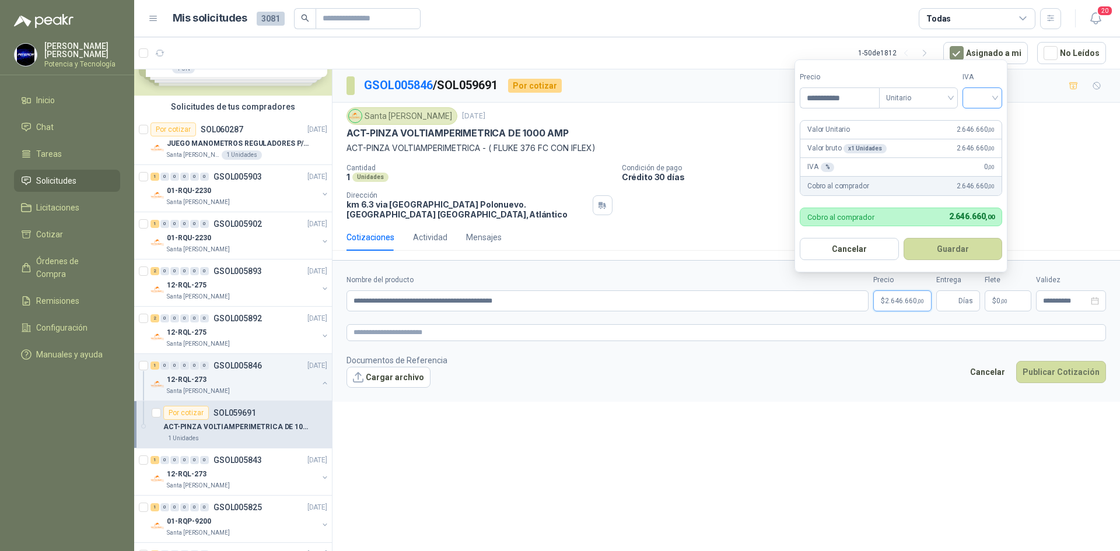
type input "**********"
click at [987, 91] on input "search" at bounding box center [983, 97] width 26 height 18
click at [988, 119] on div "19%" at bounding box center [985, 122] width 22 height 13
click at [956, 302] on input "Entrega" at bounding box center [949, 301] width 13 height 20
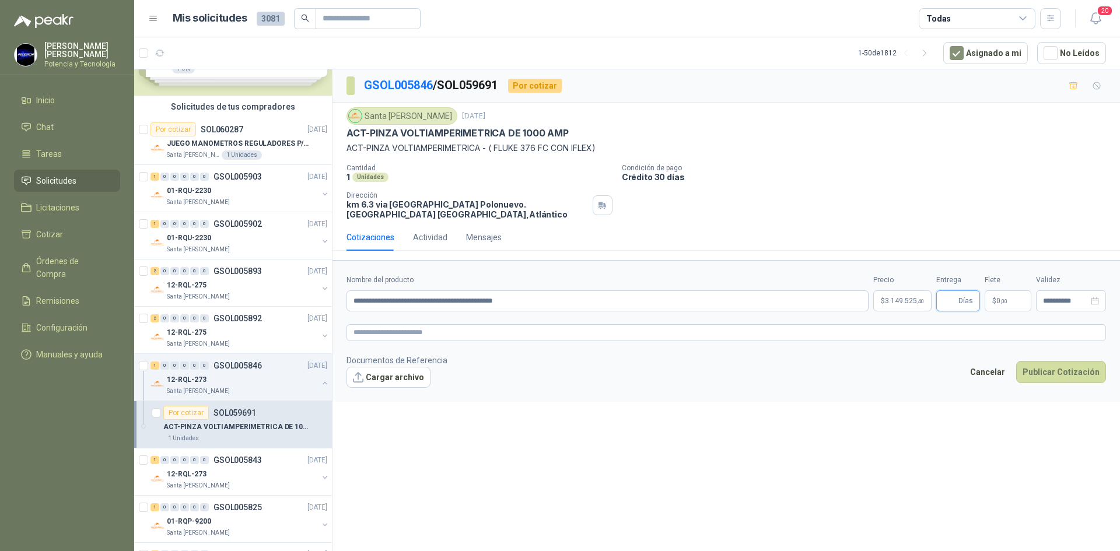
type input "*"
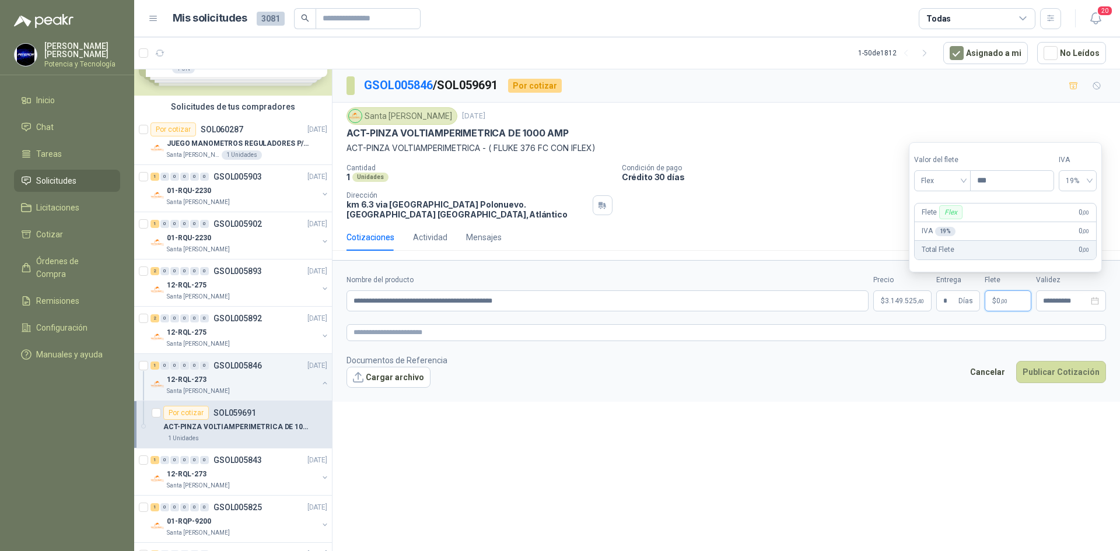
click at [999, 302] on span "0 ,00" at bounding box center [1001, 301] width 11 height 7
click at [942, 190] on span at bounding box center [942, 181] width 43 height 20
click at [953, 217] on div "Incluido" at bounding box center [944, 224] width 54 height 19
click at [633, 395] on form "**********" at bounding box center [727, 330] width 788 height 141
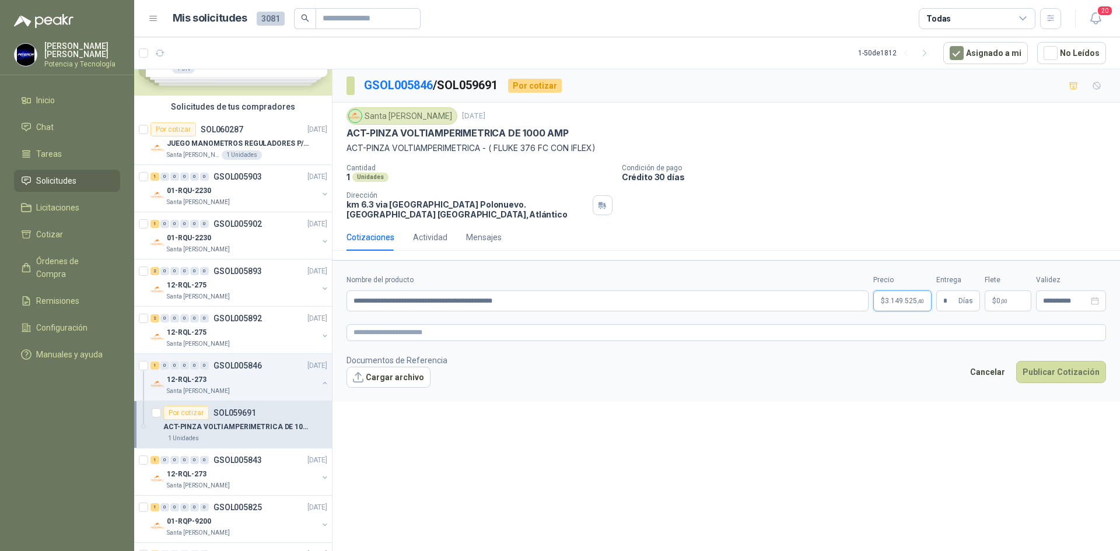
click at [889, 307] on p "$ 3.149.525 ,40" at bounding box center [902, 301] width 58 height 21
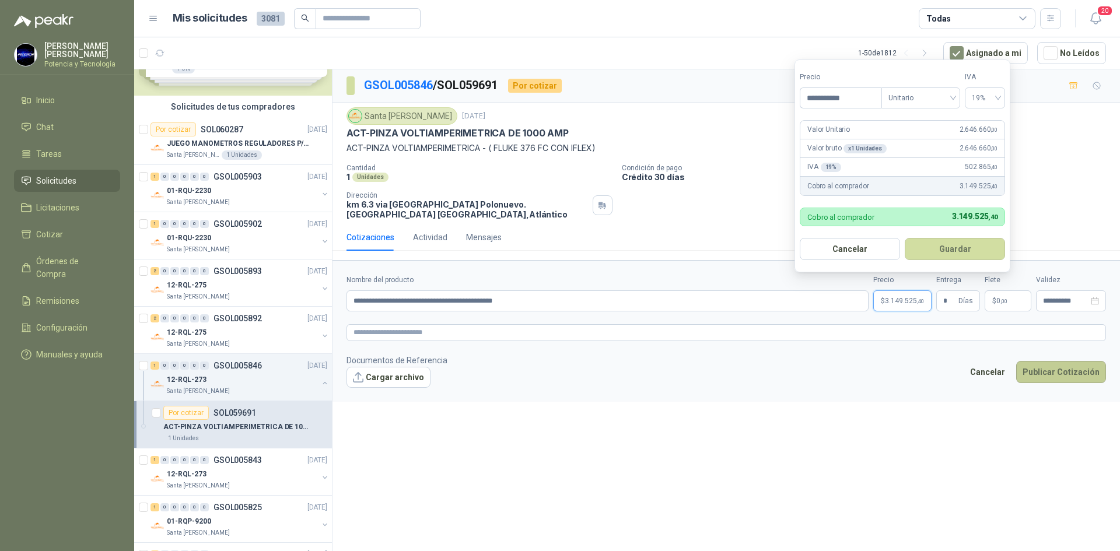
click at [1048, 369] on button "Publicar Cotización" at bounding box center [1061, 372] width 90 height 22
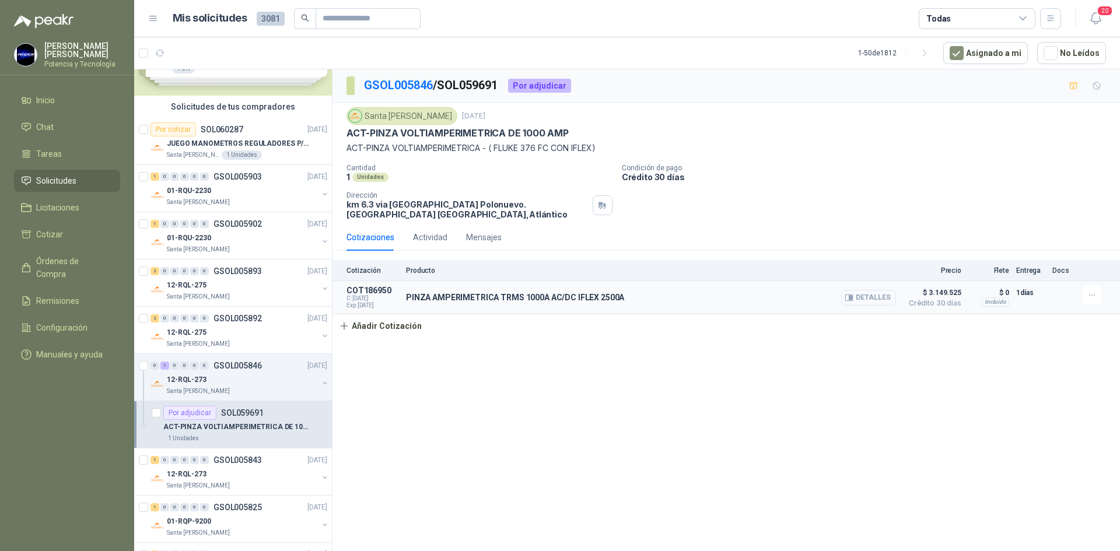
click at [886, 297] on button "Detalles" at bounding box center [868, 298] width 55 height 16
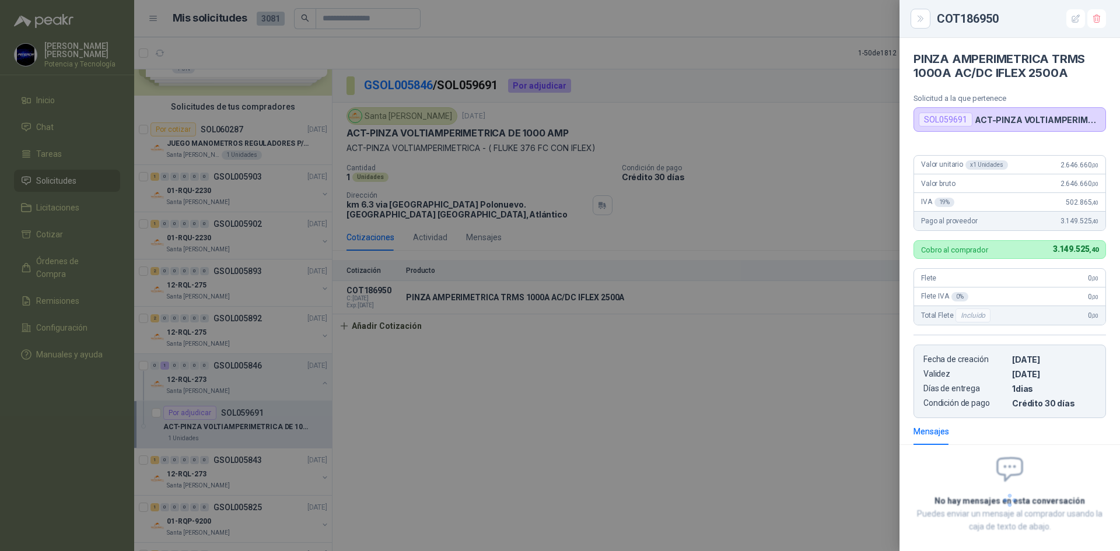
scroll to position [55, 0]
